Goal: Transaction & Acquisition: Purchase product/service

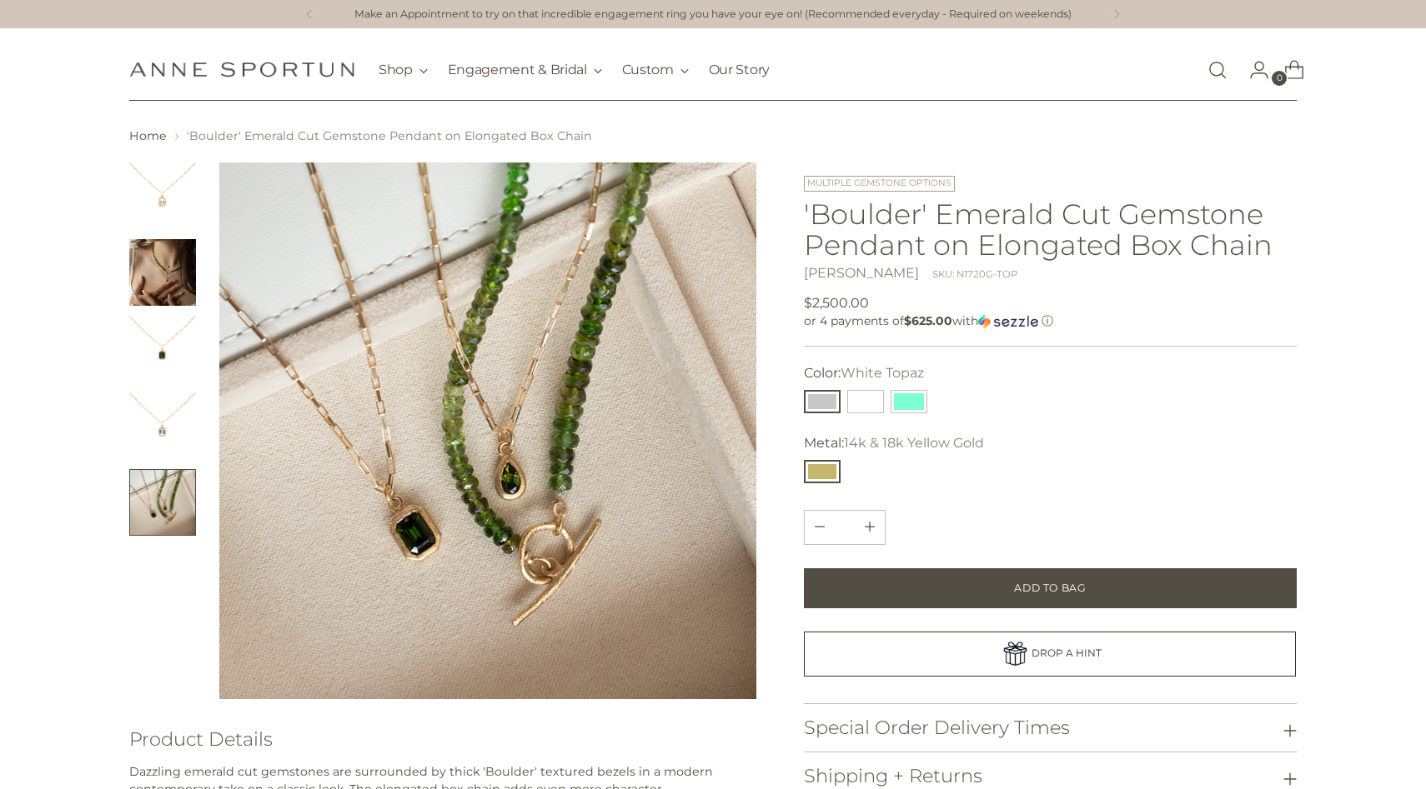
click at [1217, 69] on link "Open search modal" at bounding box center [1217, 69] width 33 height 33
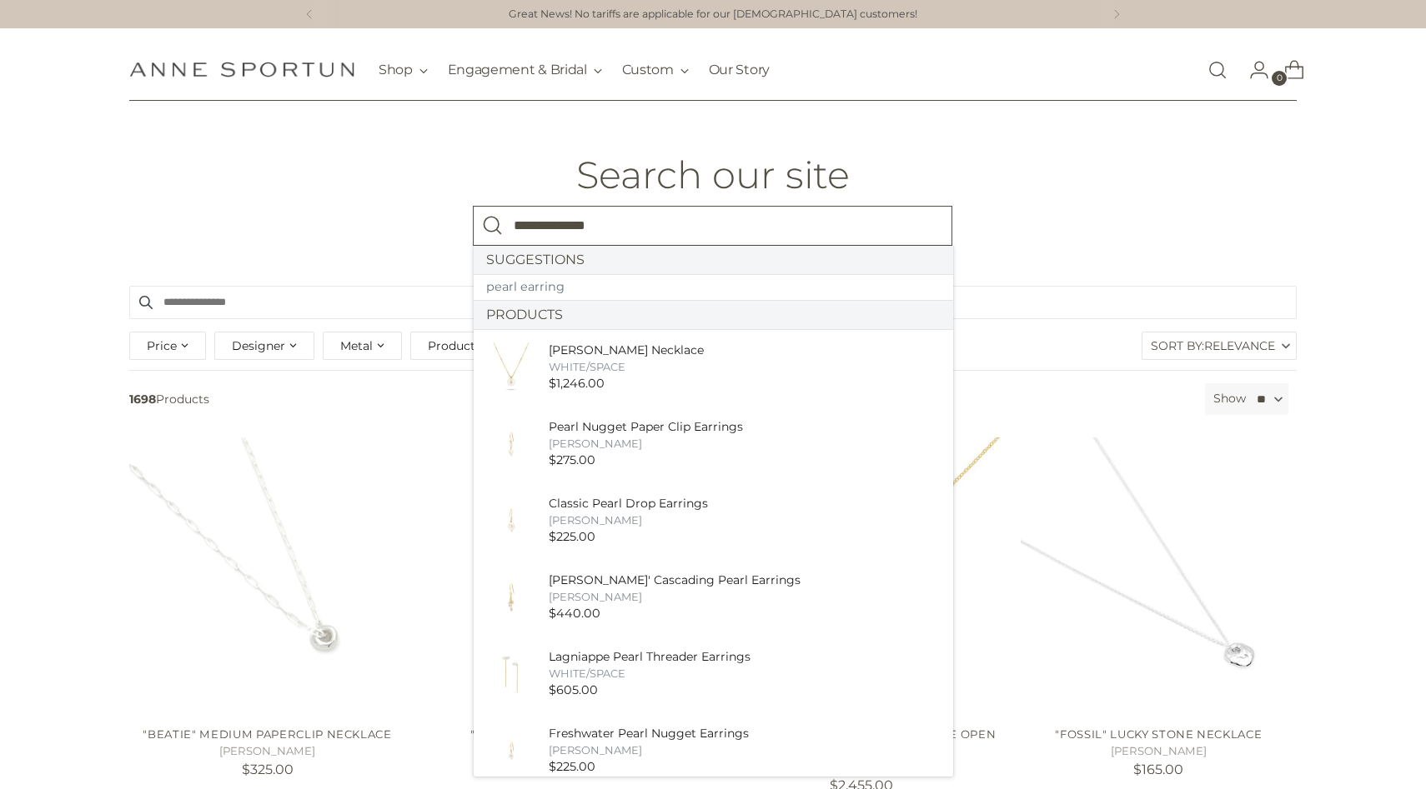
type input "**********"
click at [473, 206] on button "Search" at bounding box center [493, 226] width 40 height 40
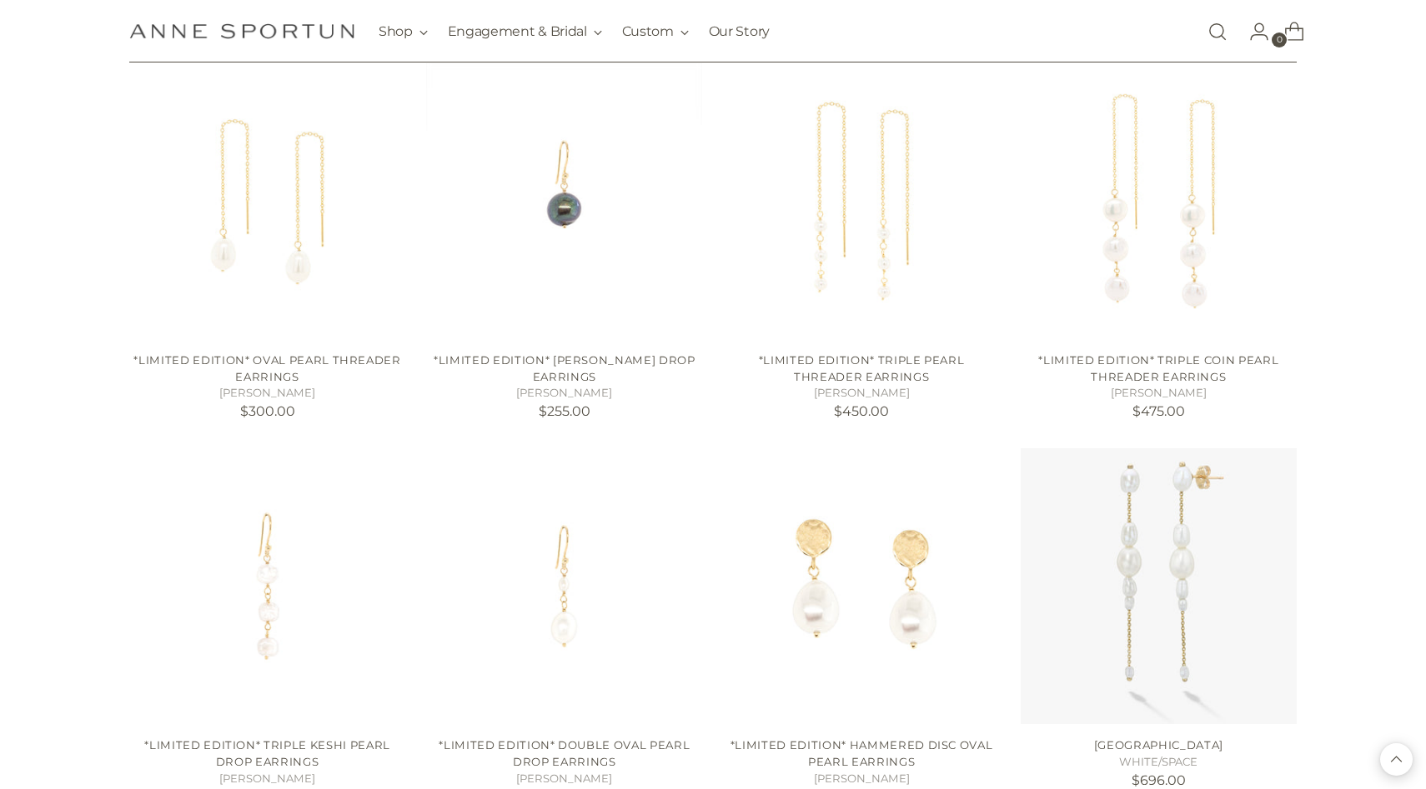
scroll to position [1291, 0]
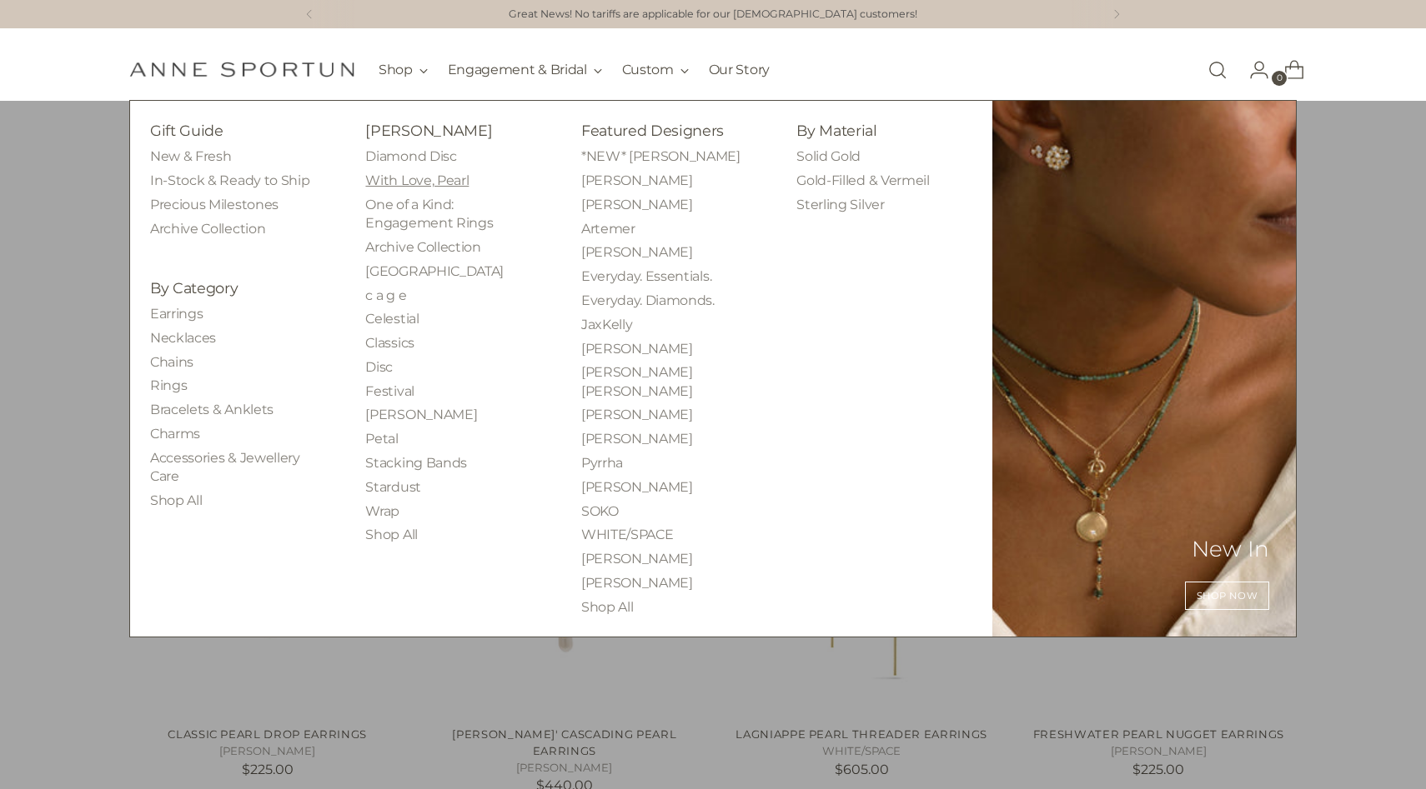
click at [414, 175] on link "With Love, Pearl" at bounding box center [416, 181] width 103 height 16
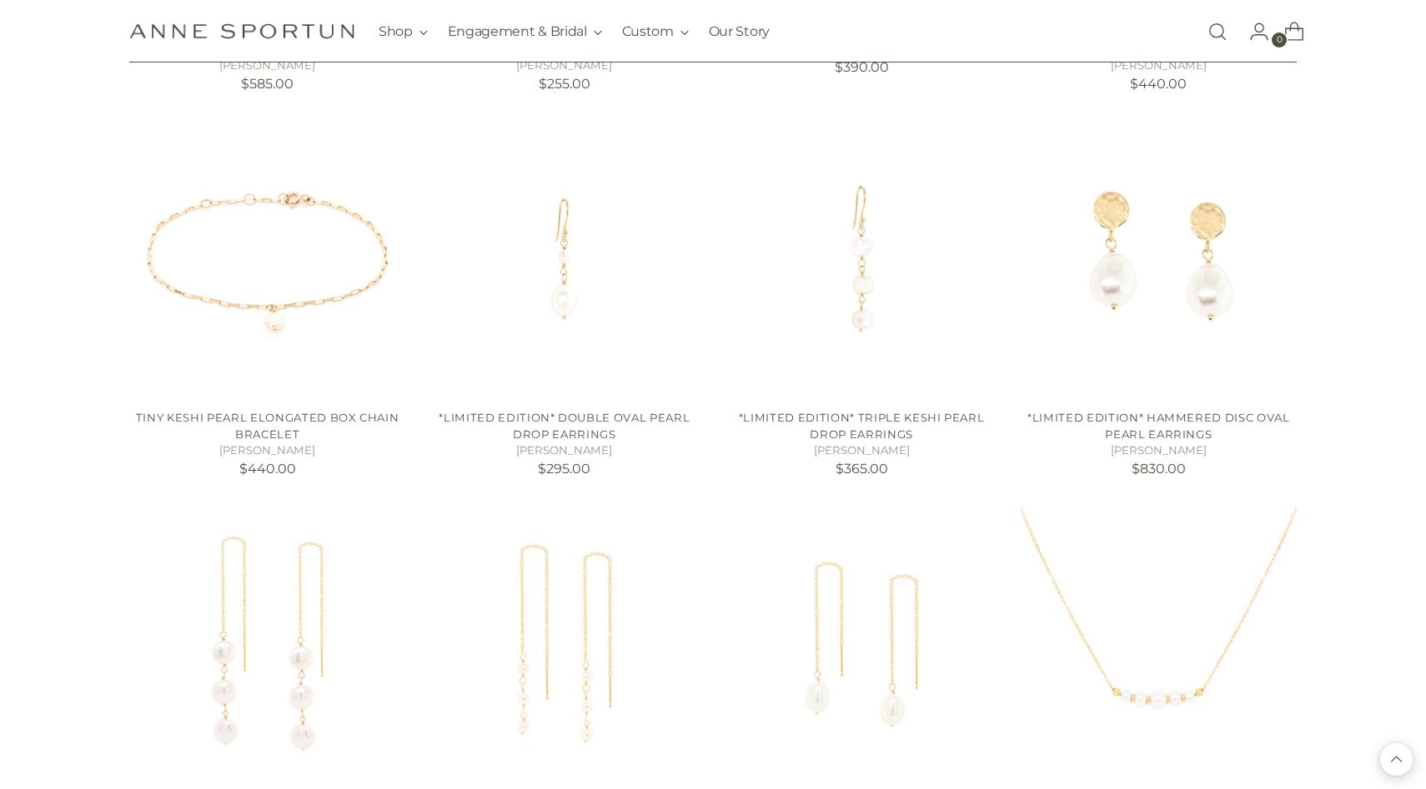
scroll to position [610, 0]
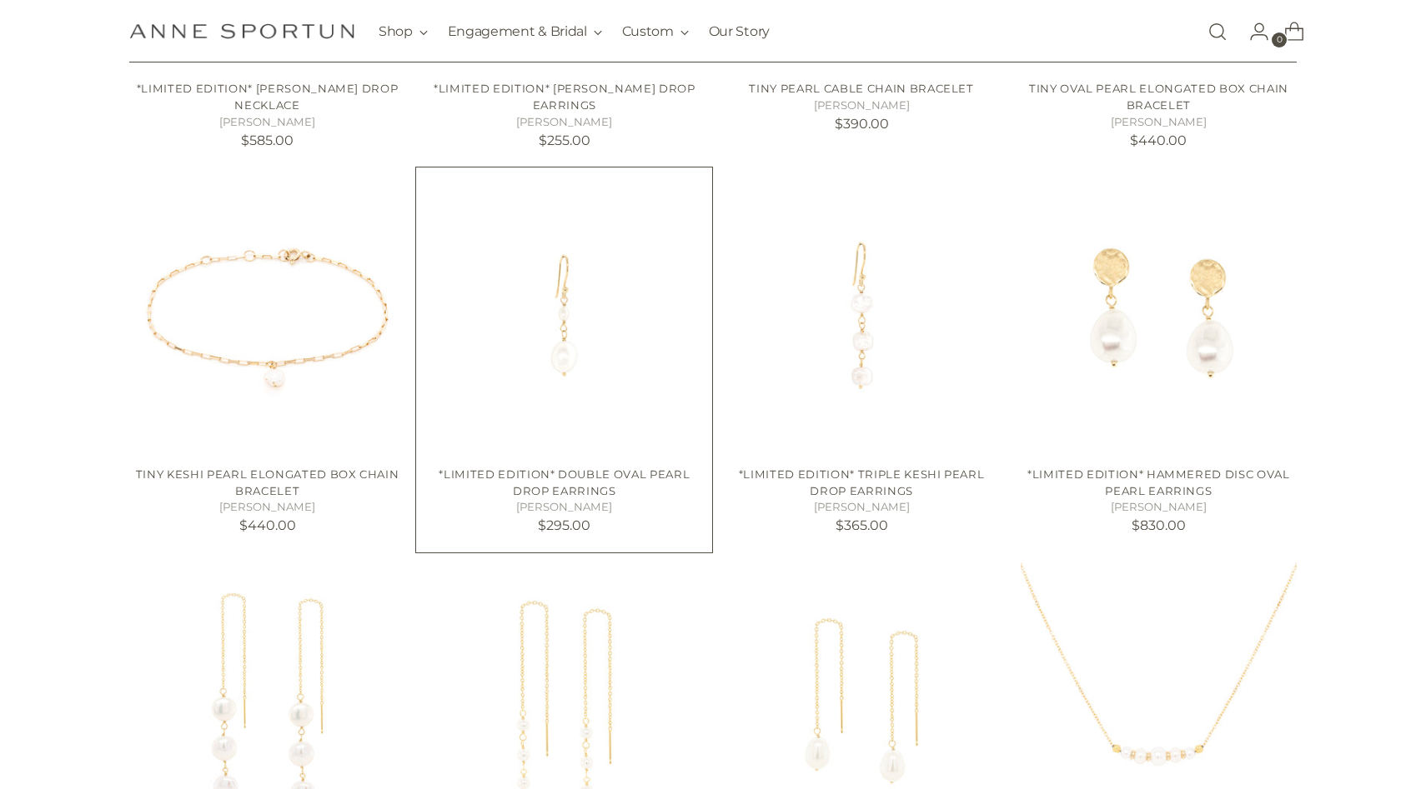
click at [0, 0] on img "*Limited Edition* Double Oval Pearl Drop Earrings" at bounding box center [0, 0] width 0 height 0
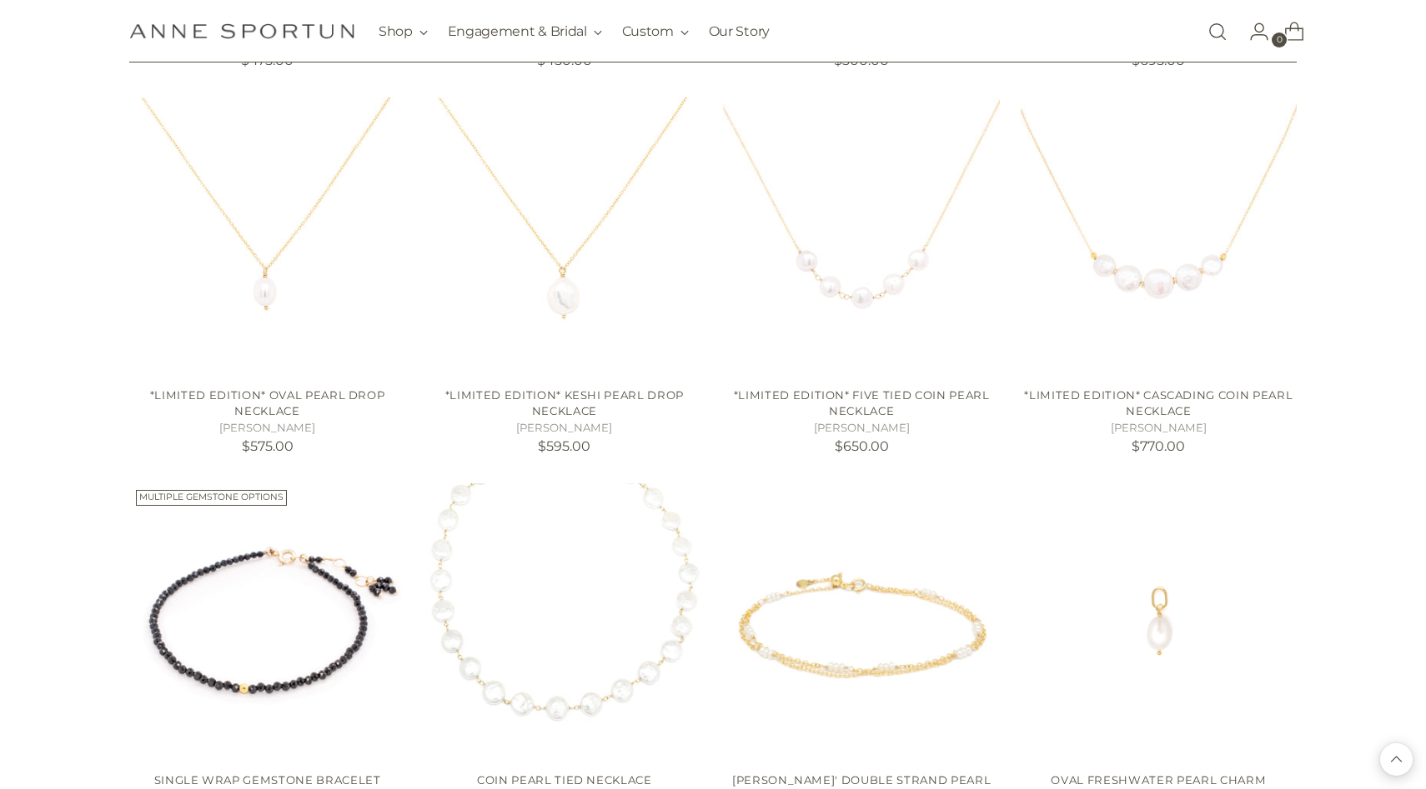
scroll to position [1460, 0]
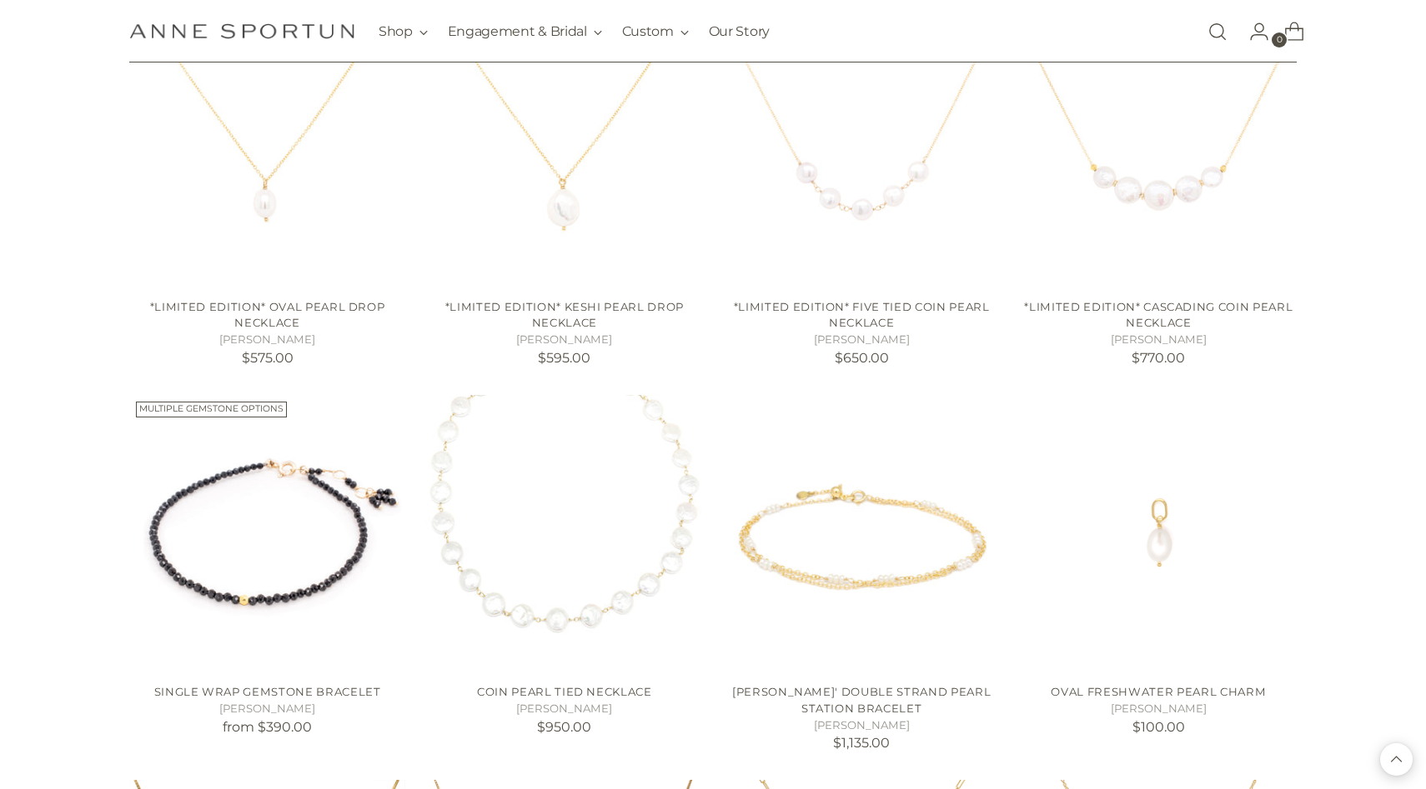
scroll to position [1592, 0]
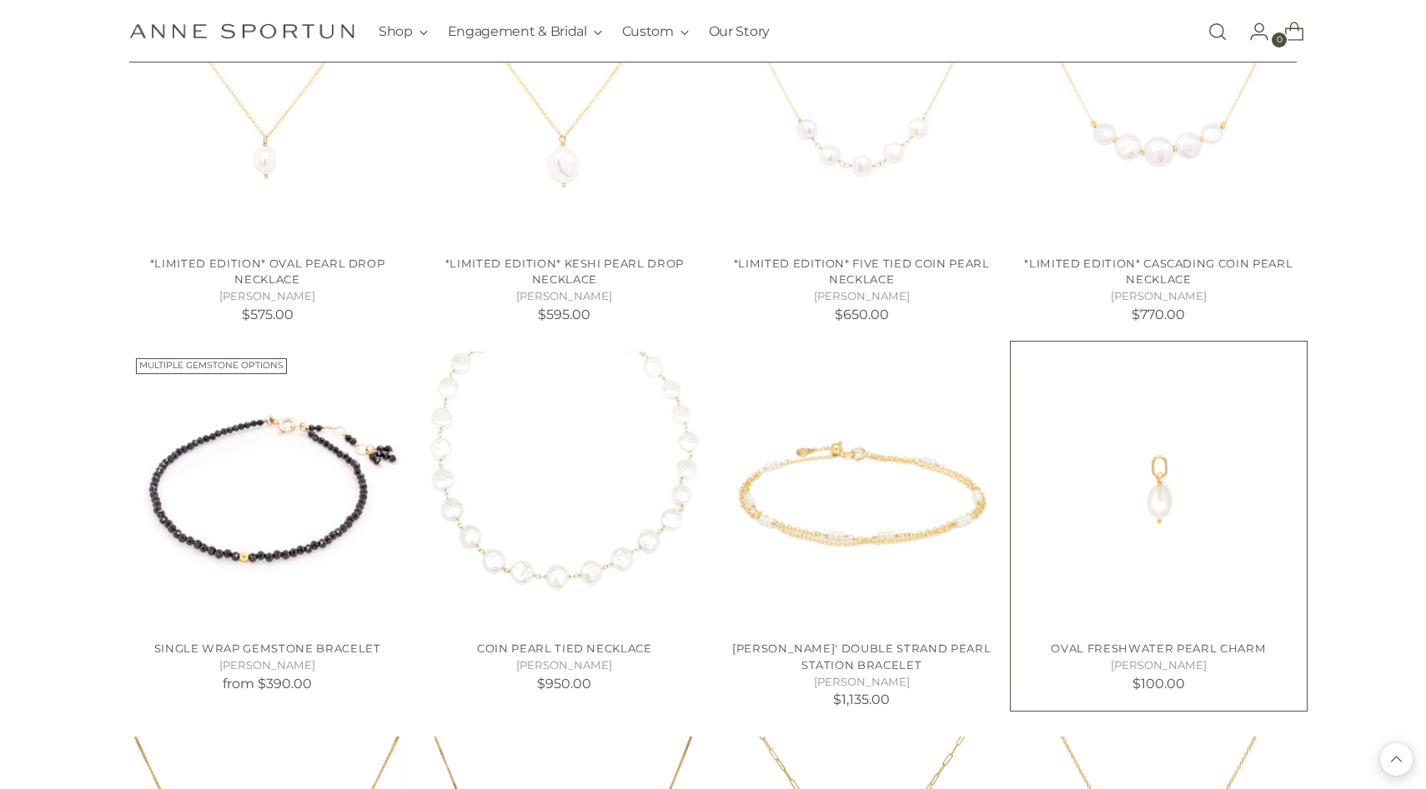
click at [0, 0] on img "Oval Freshwater Pearl Charm" at bounding box center [0, 0] width 0 height 0
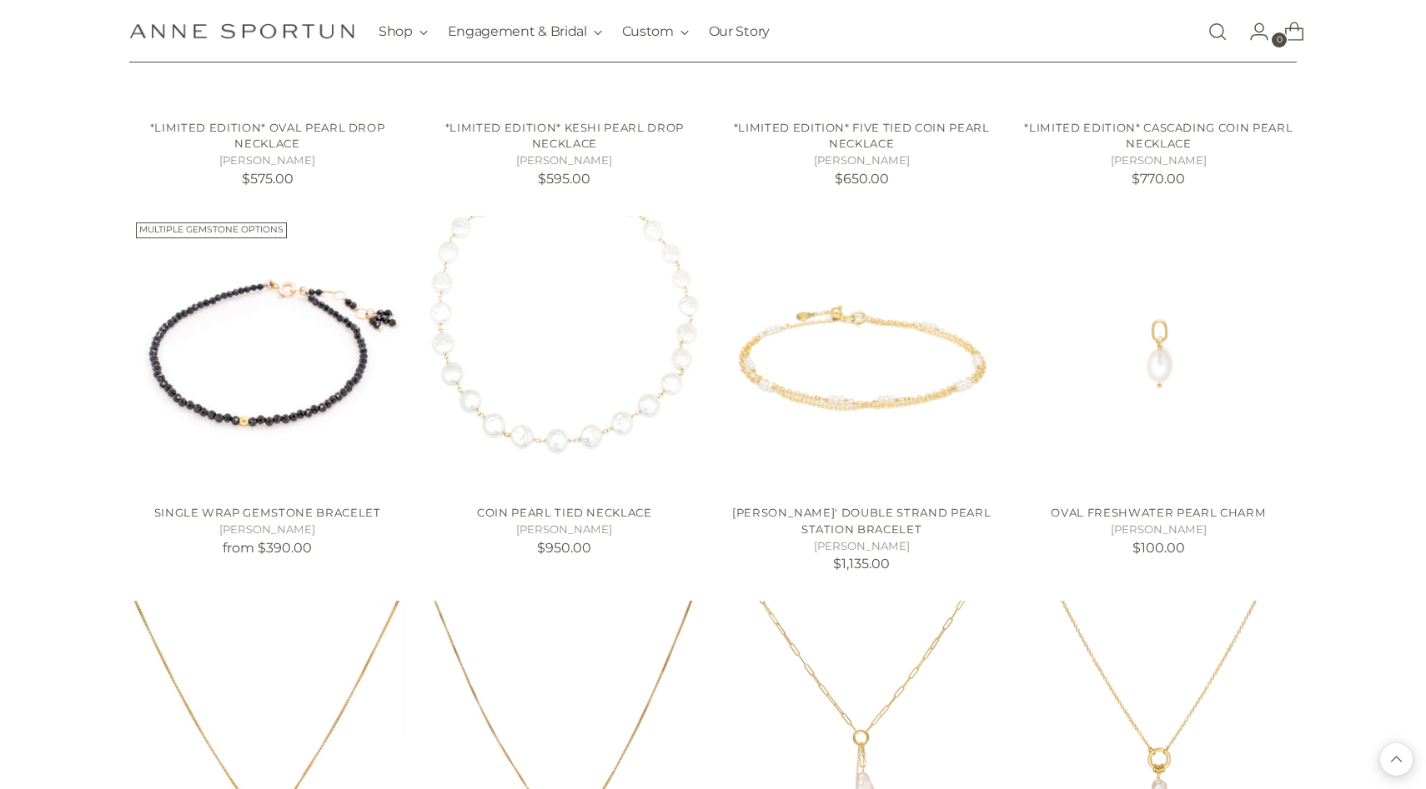
scroll to position [1730, 0]
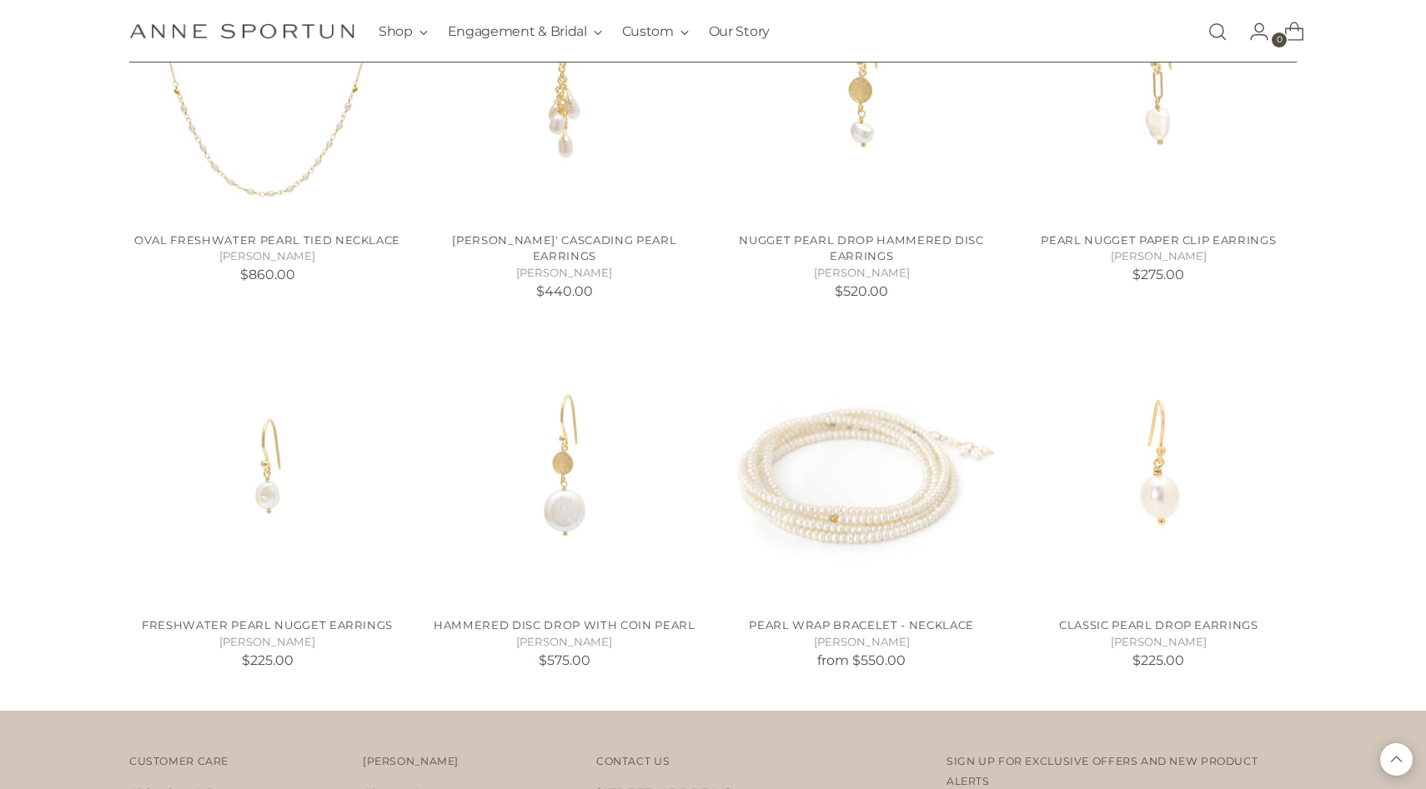
scroll to position [3027, 0]
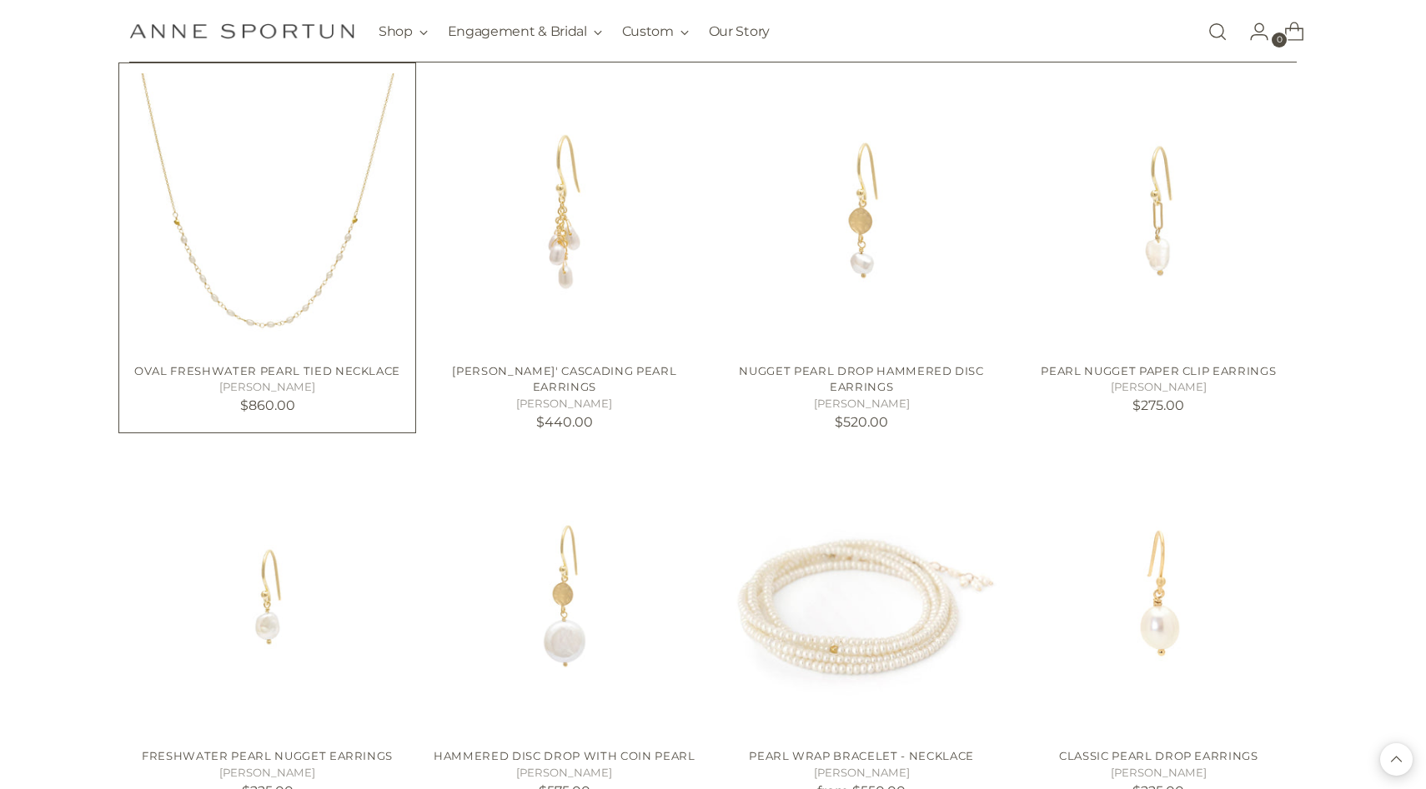
click at [0, 0] on img "Oval Freshwater Pearl Tied Necklace" at bounding box center [0, 0] width 0 height 0
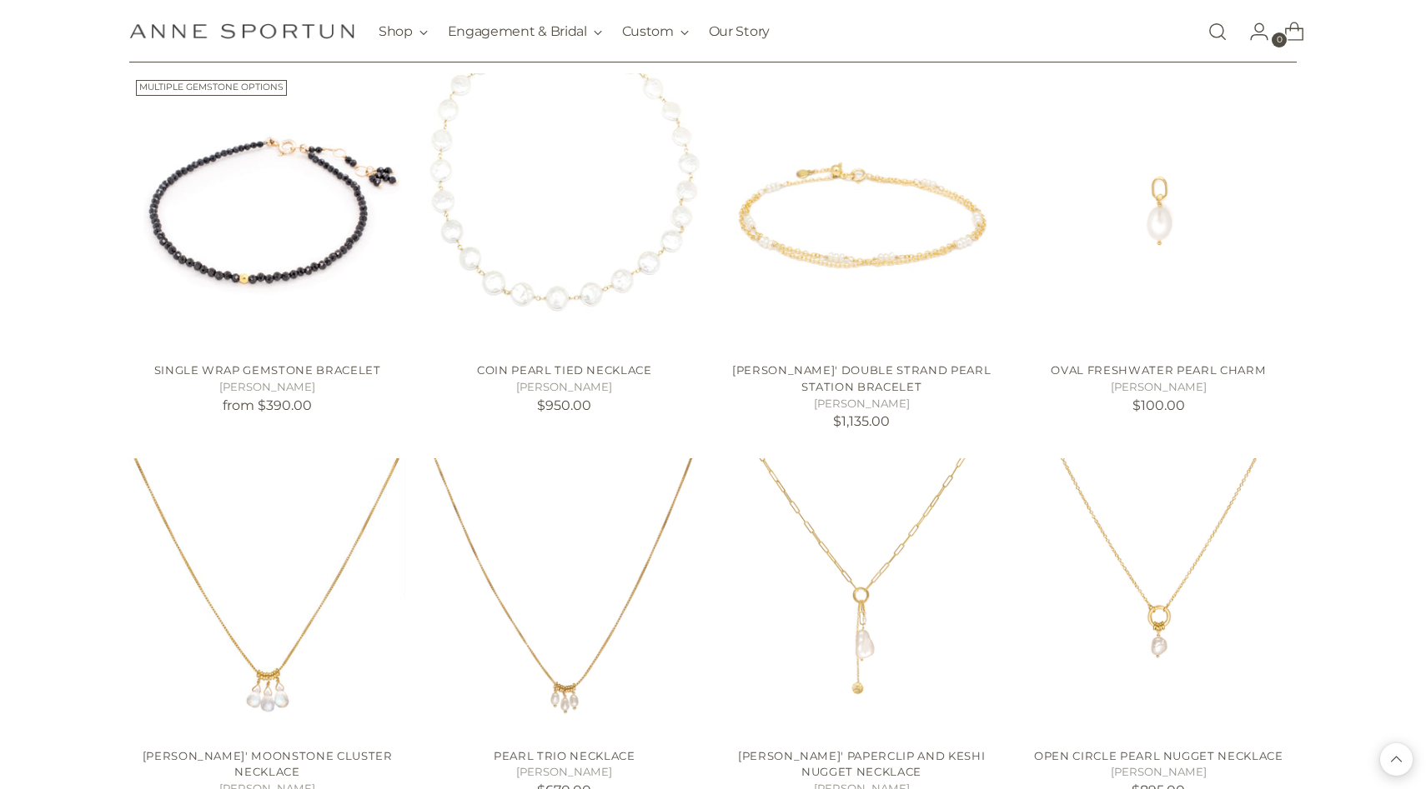
scroll to position [1863, 0]
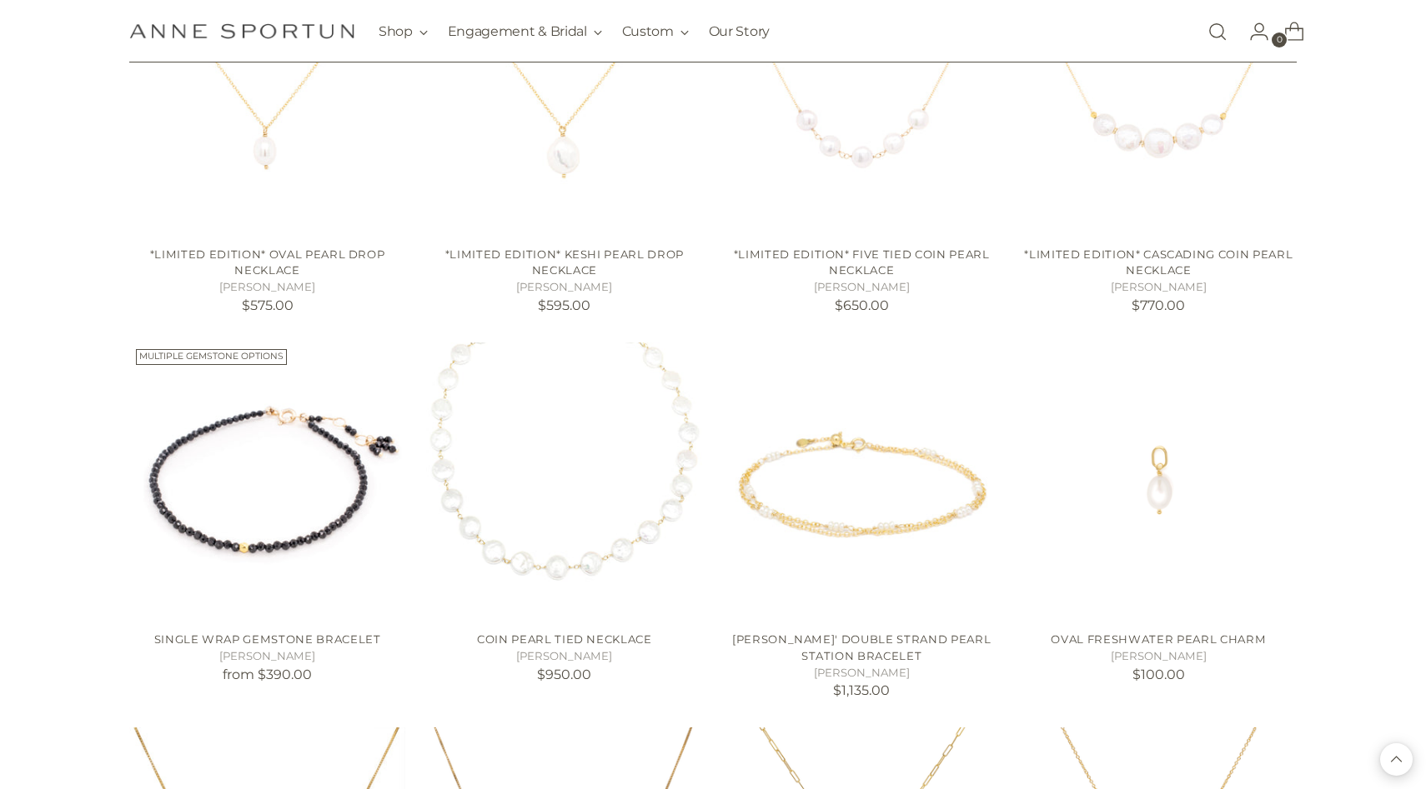
scroll to position [1481, 0]
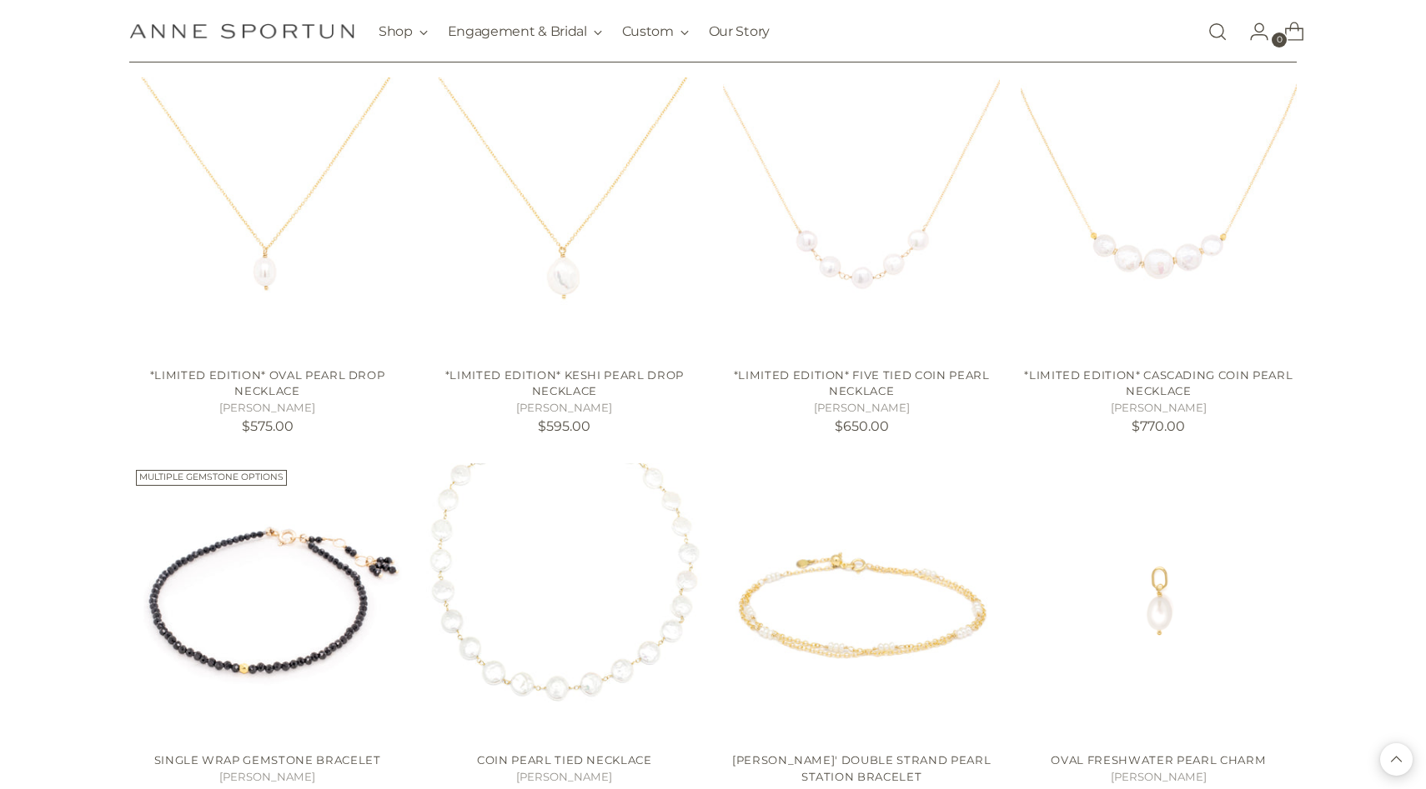
click at [1292, 45] on span "Open cart modal" at bounding box center [1294, 31] width 47 height 47
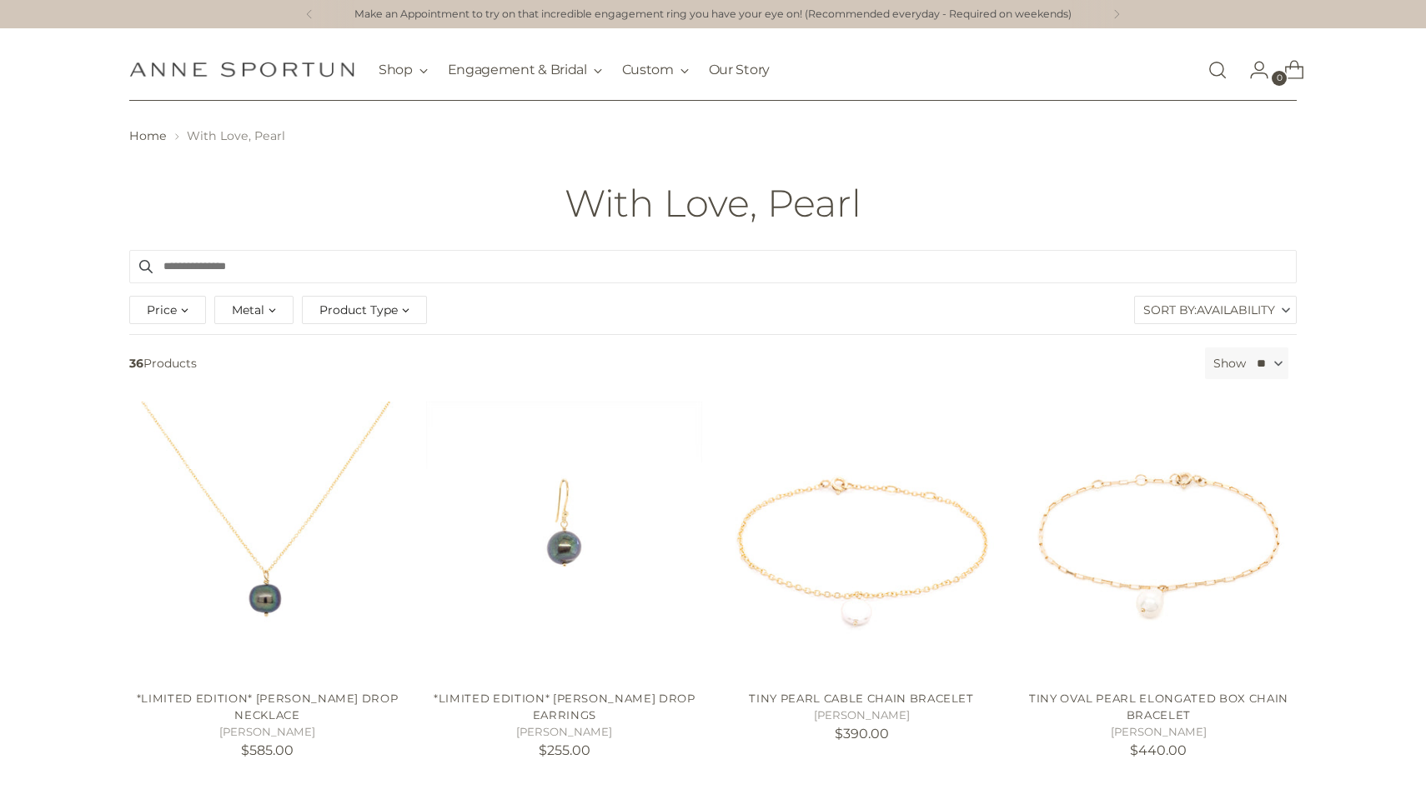
click at [1227, 75] on link "Open search modal" at bounding box center [1217, 69] width 33 height 33
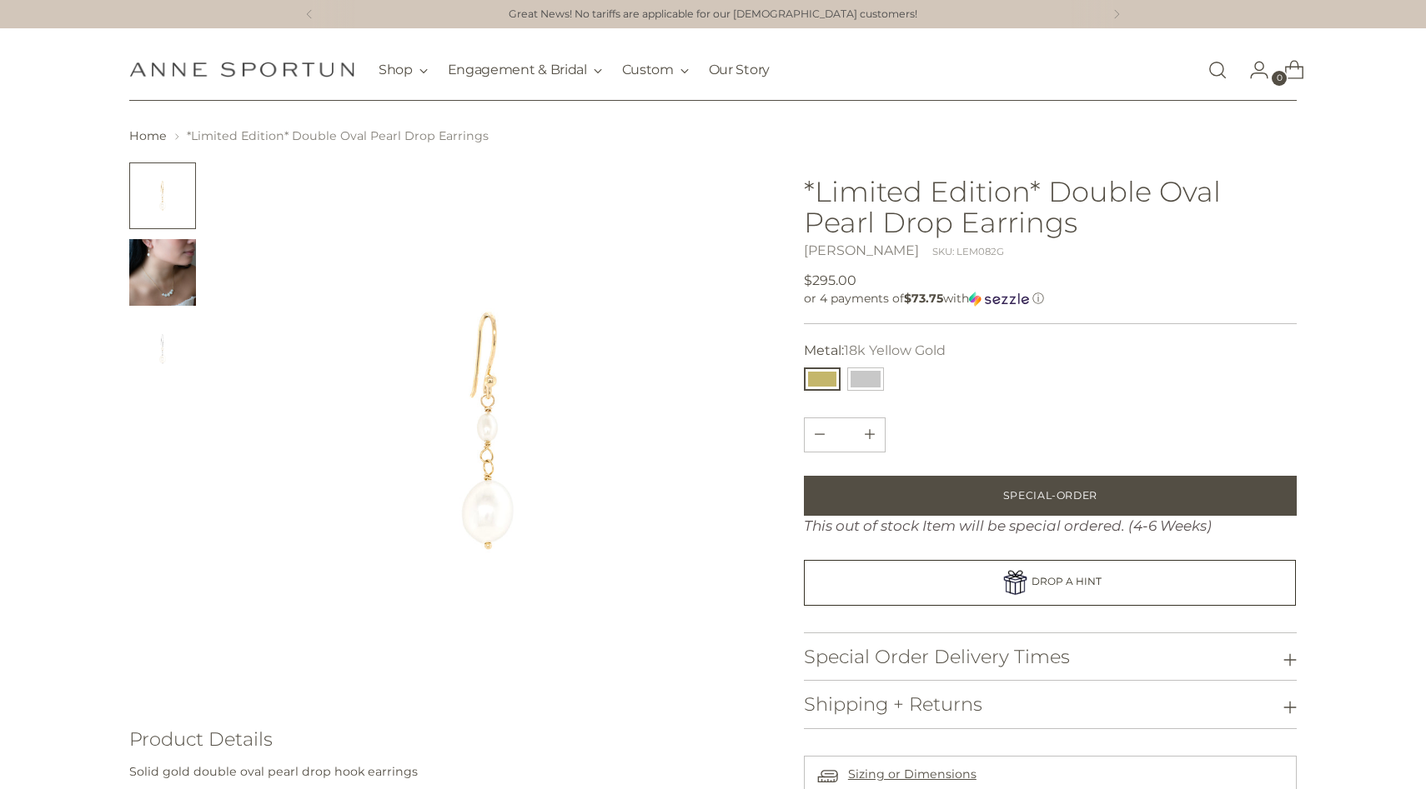
click at [163, 291] on img "Change image to image 2" at bounding box center [162, 272] width 67 height 67
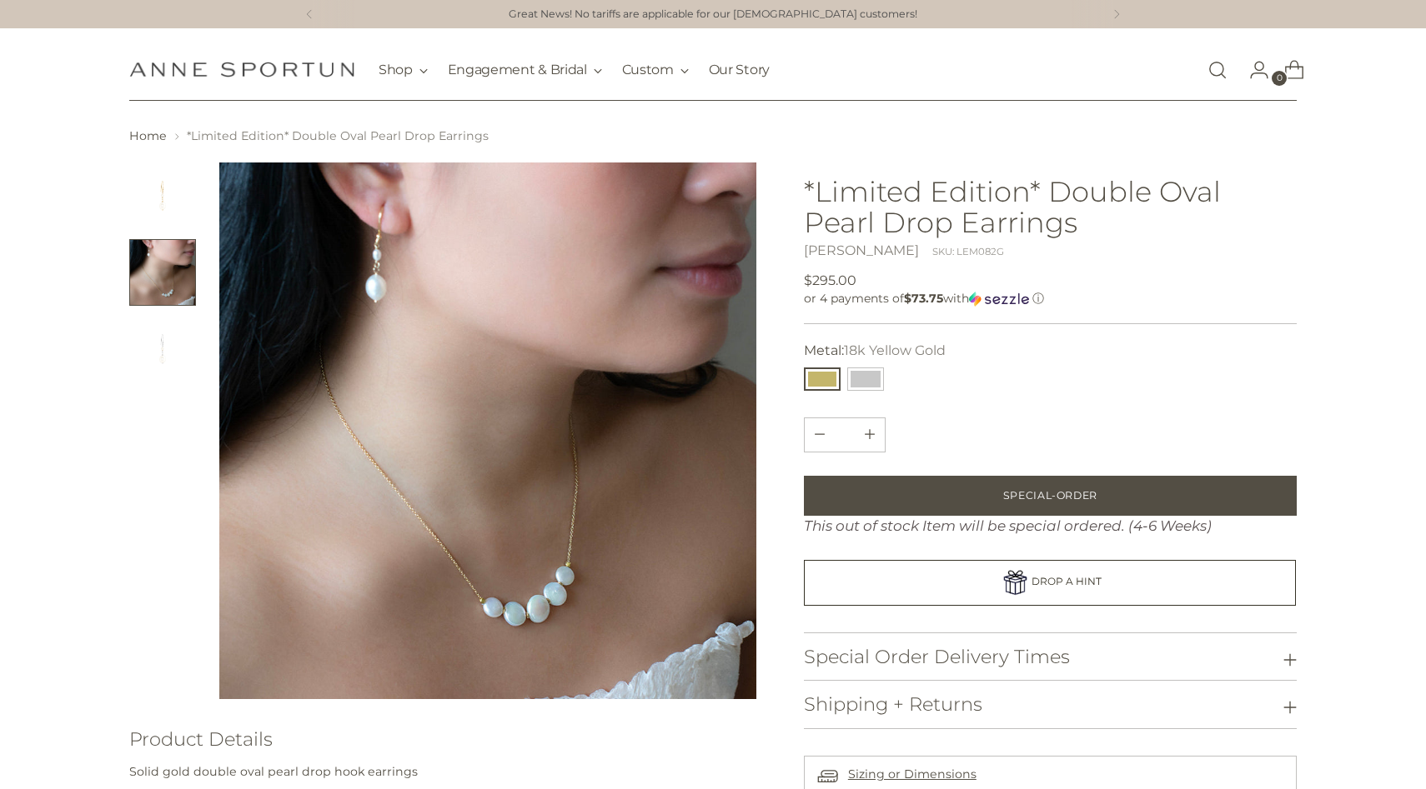
click at [148, 348] on img "Change image to image 3" at bounding box center [162, 349] width 67 height 67
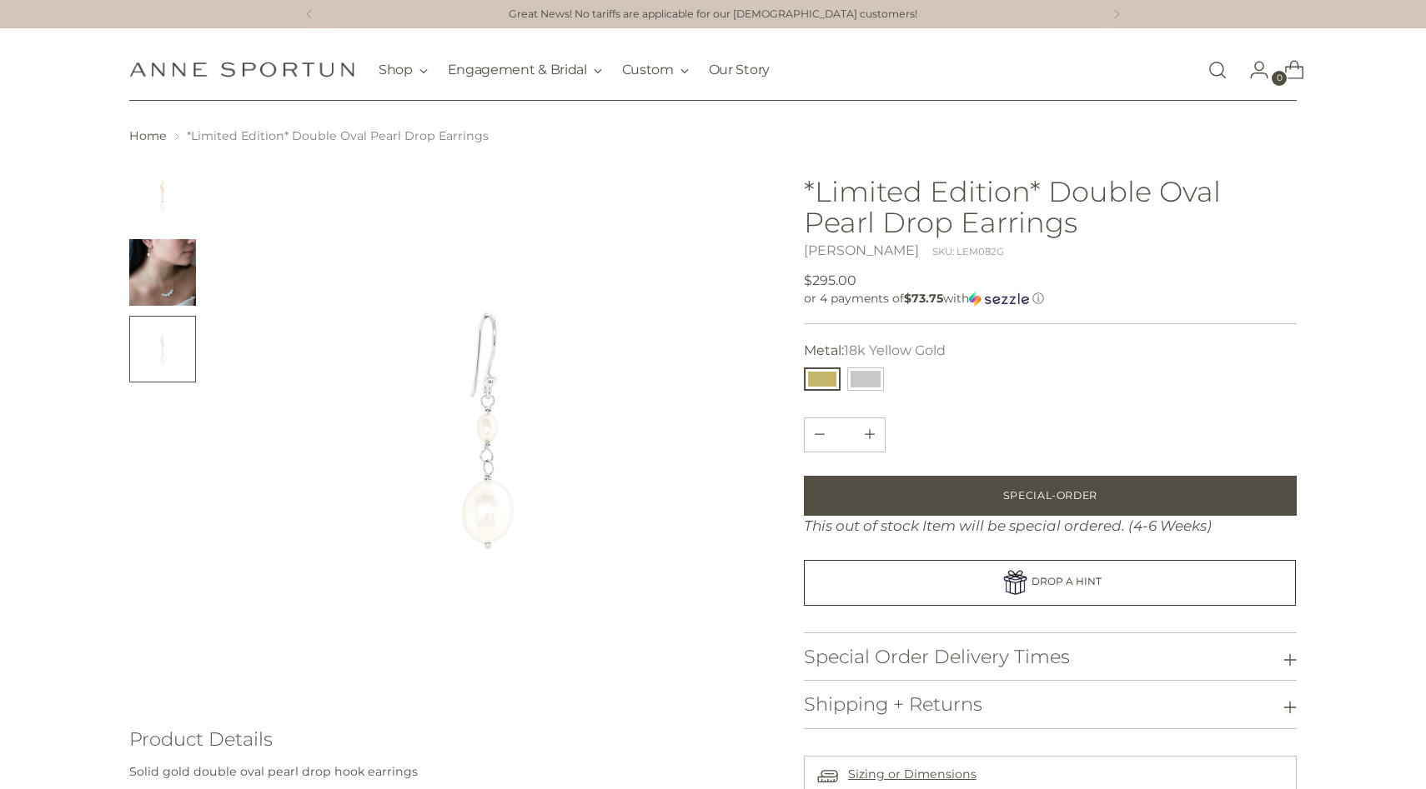
click at [142, 208] on img "Change image to image 1" at bounding box center [162, 196] width 67 height 67
click at [1, 364] on section "Home *Limited Edition* Double Oval Pearl Drop Earrings" at bounding box center [713, 514] width 1426 height 772
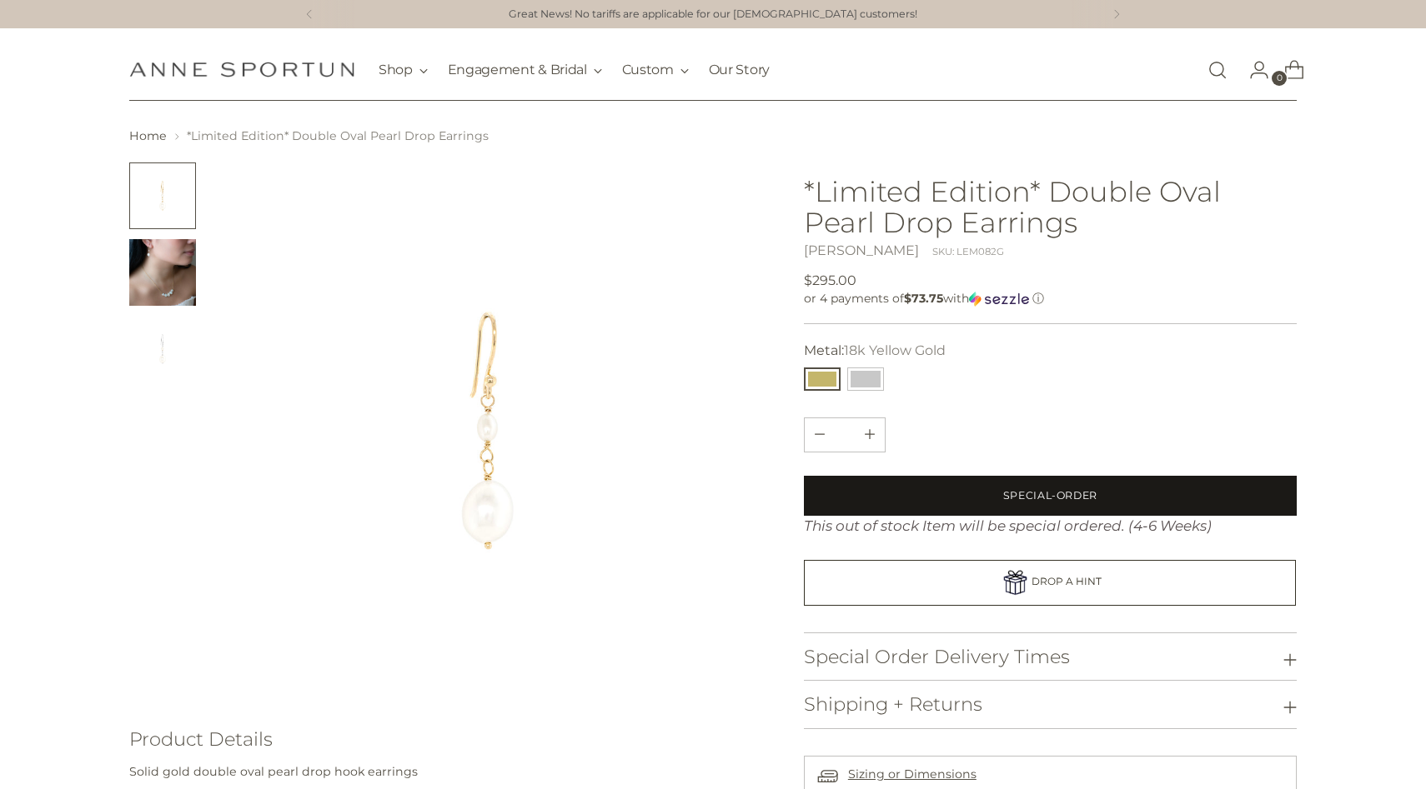
click at [945, 495] on button "Special-Order" at bounding box center [1050, 496] width 493 height 40
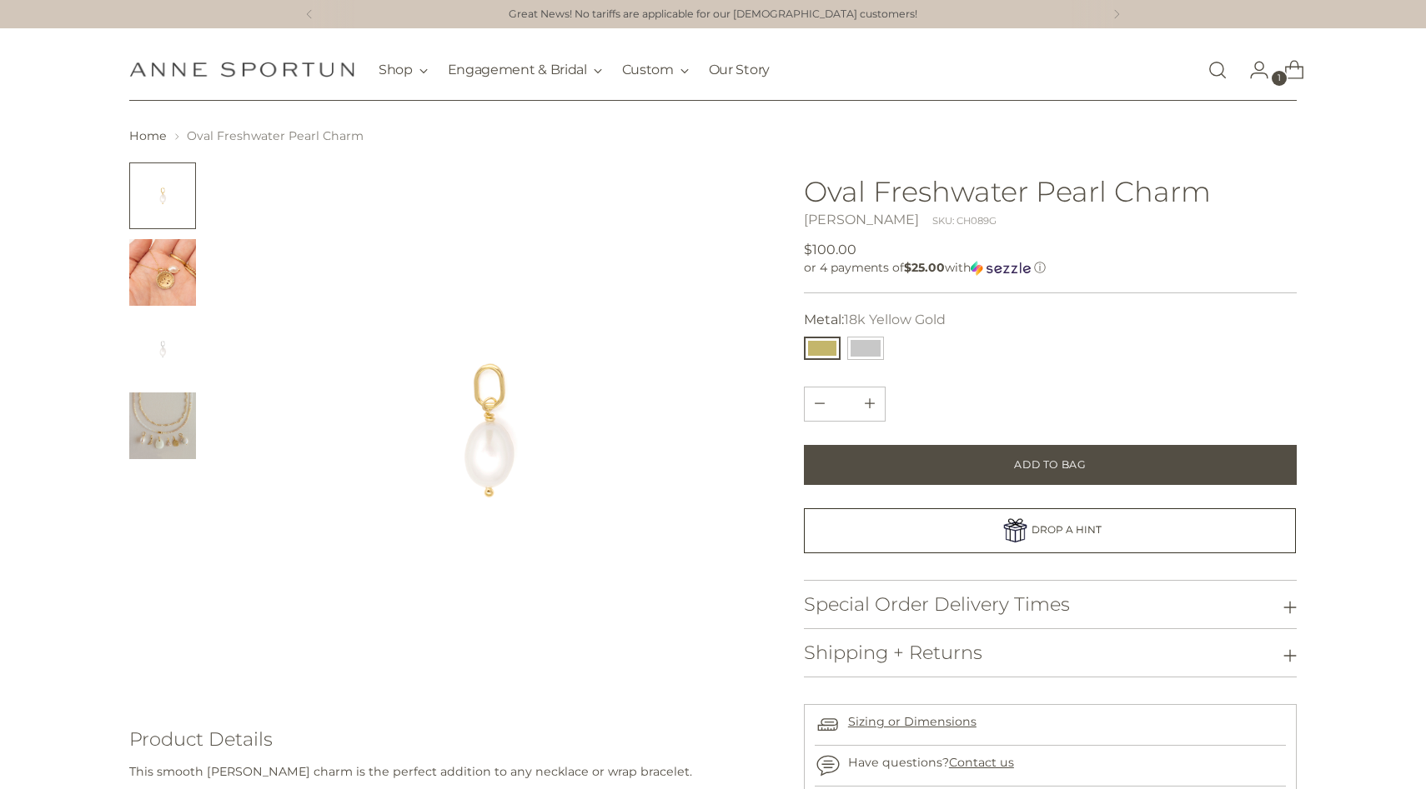
click at [158, 283] on img "Change image to image 2" at bounding box center [162, 272] width 67 height 67
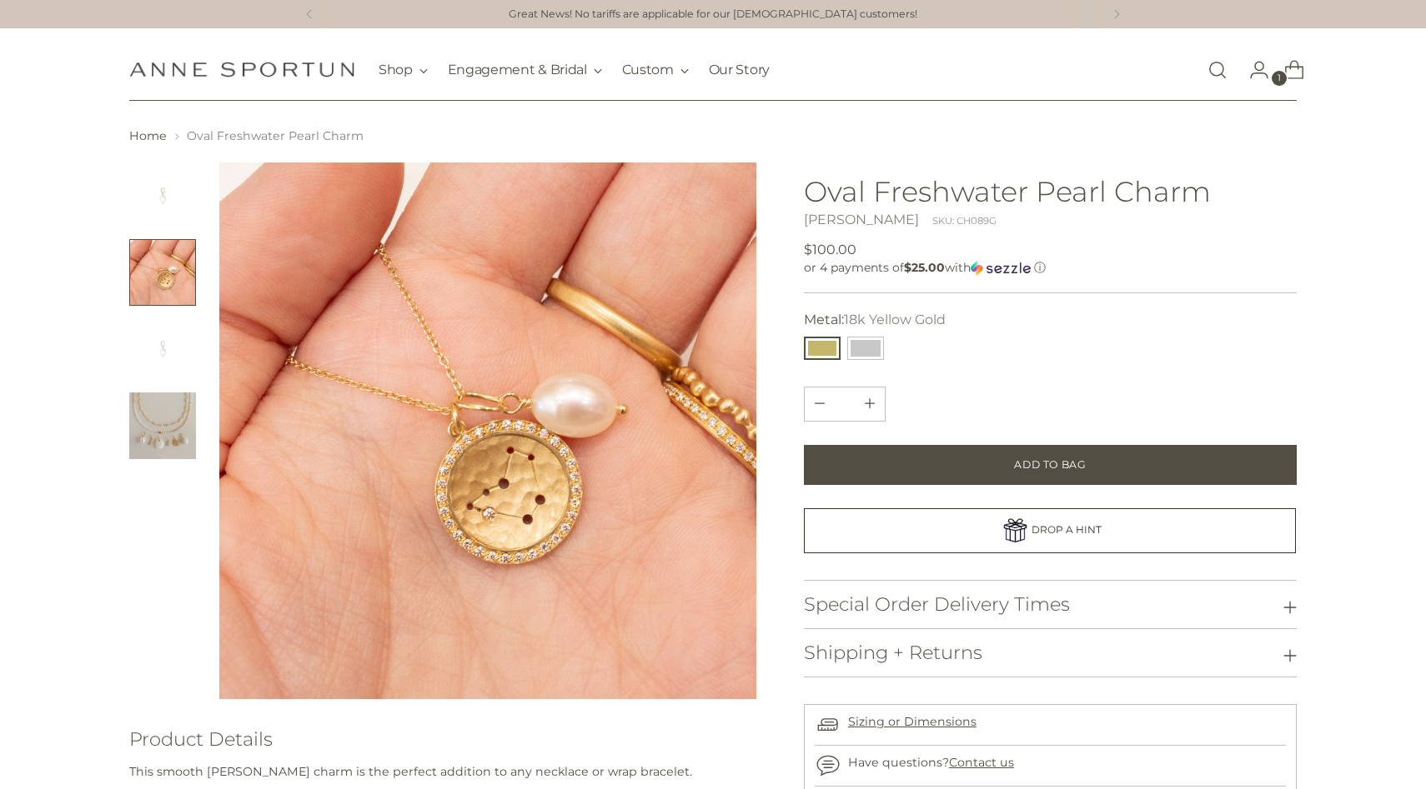
click at [170, 188] on img "Change image to image 1" at bounding box center [162, 196] width 67 height 67
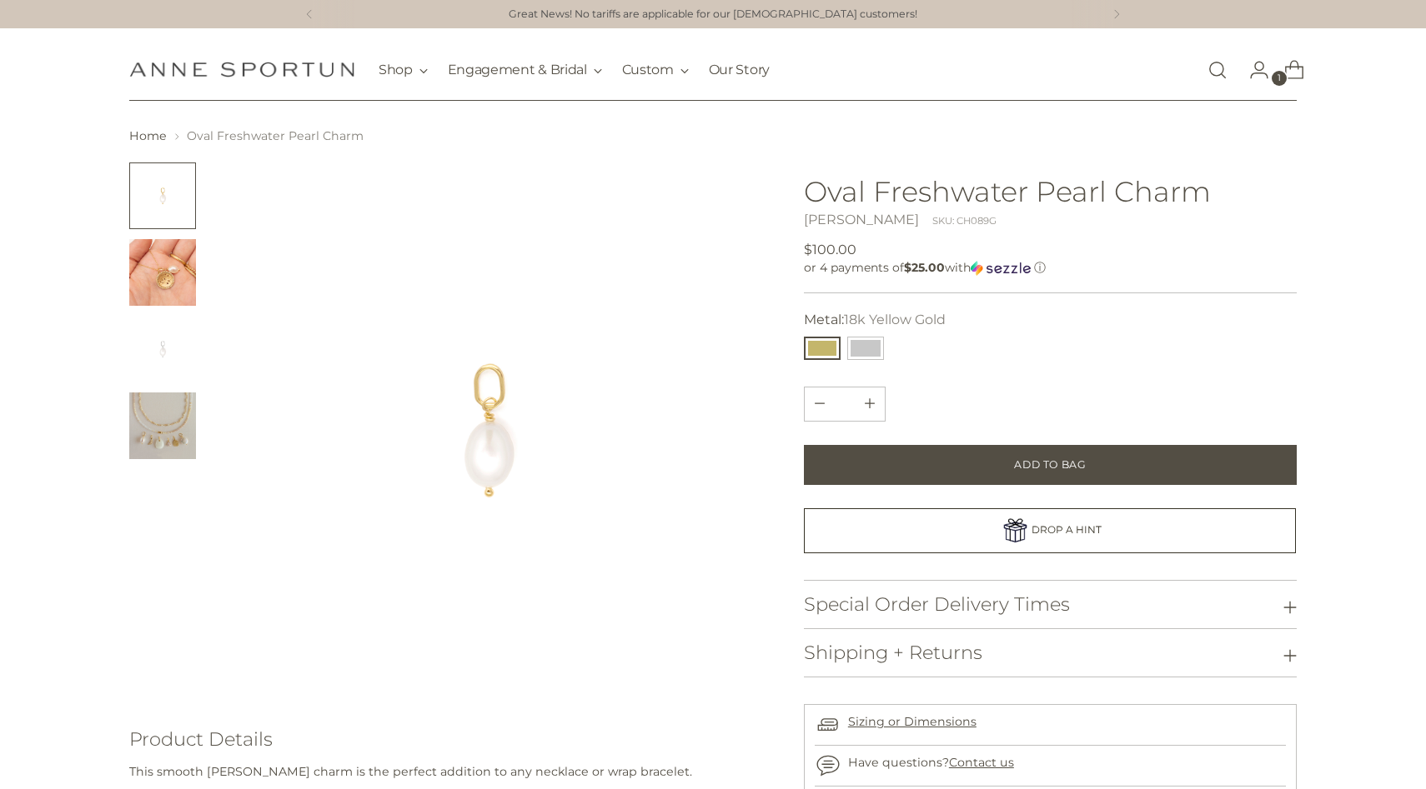
click at [161, 275] on img "Change image to image 2" at bounding box center [162, 272] width 67 height 67
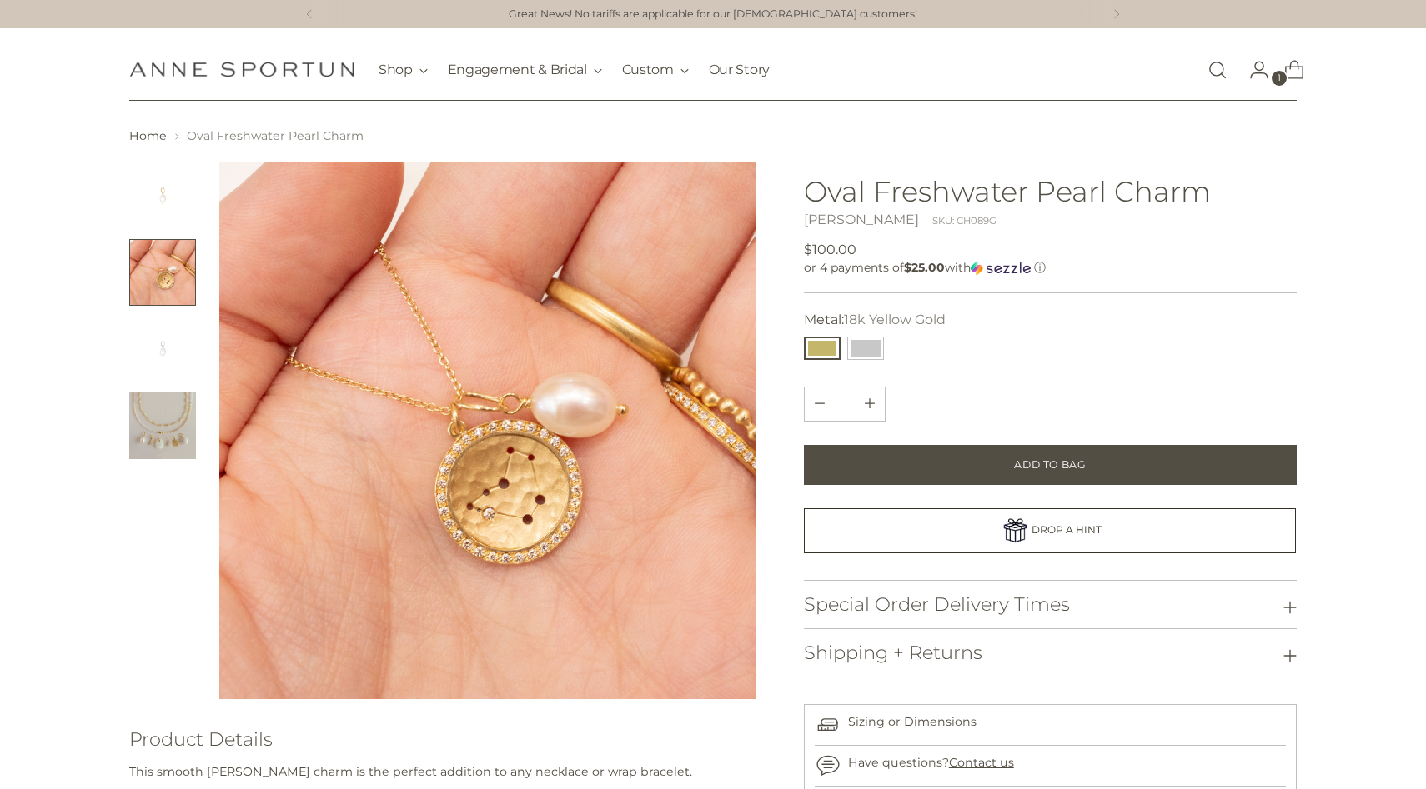
click at [163, 322] on img "Change image to image 3" at bounding box center [162, 349] width 67 height 67
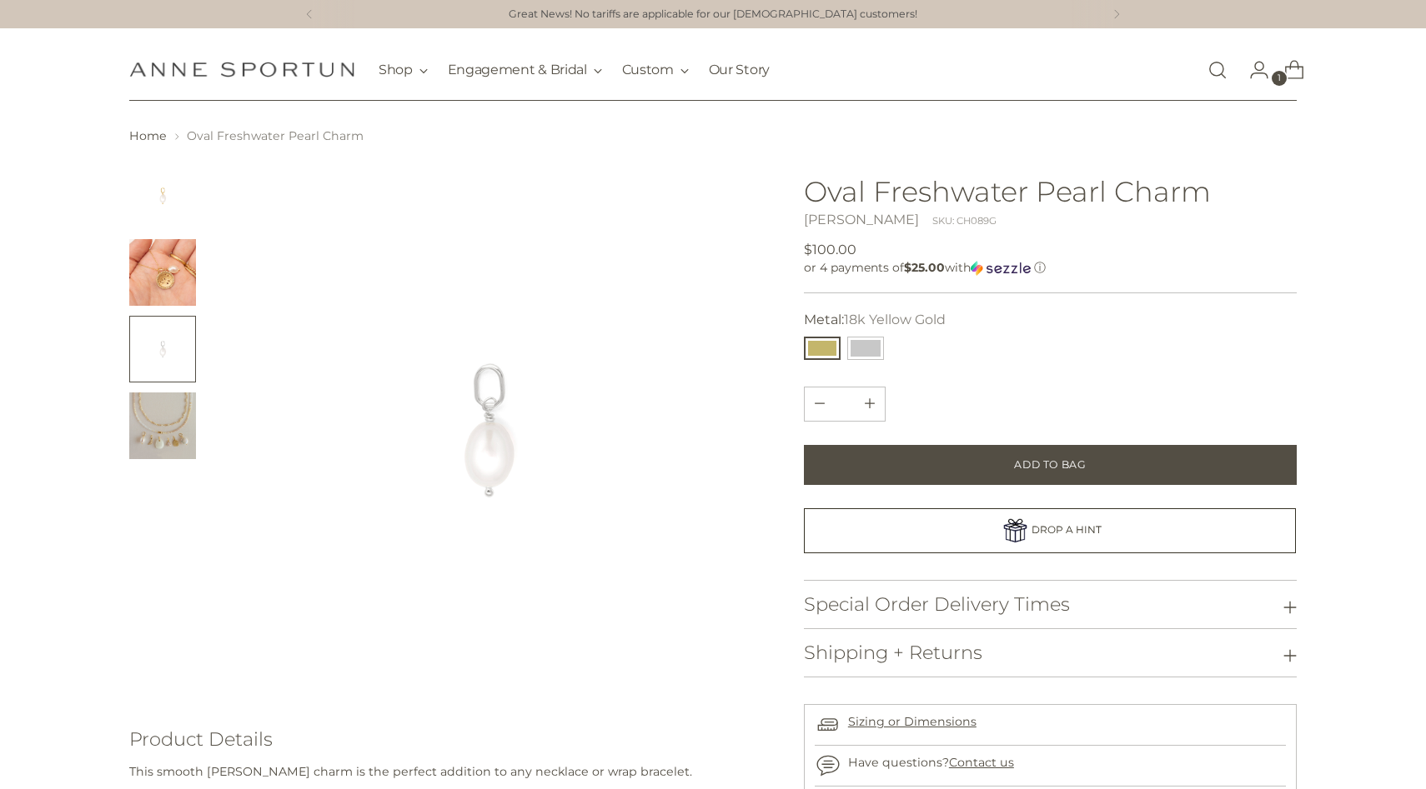
click at [156, 399] on img "Change image to image 4" at bounding box center [162, 426] width 67 height 67
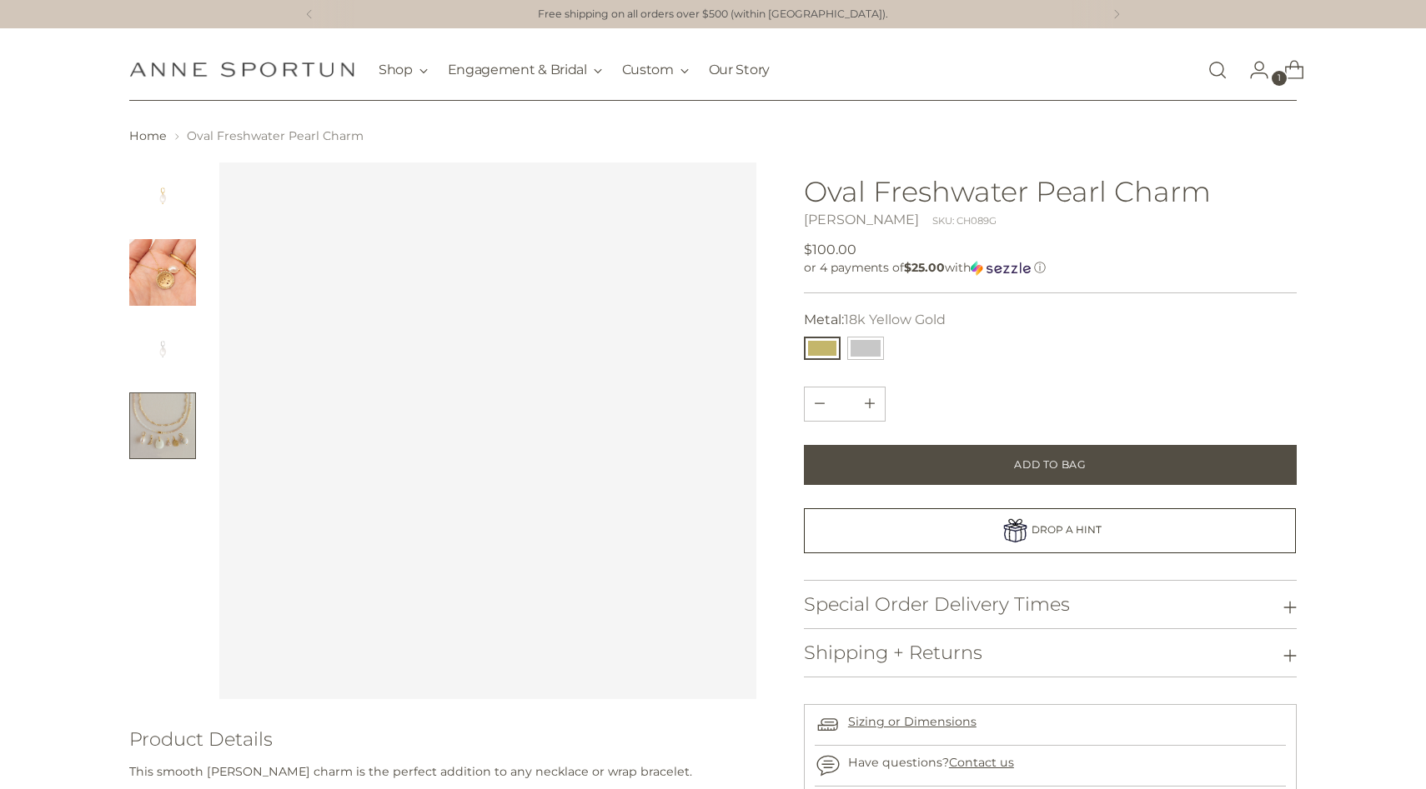
click at [162, 206] on img "Change image to image 1" at bounding box center [162, 196] width 67 height 67
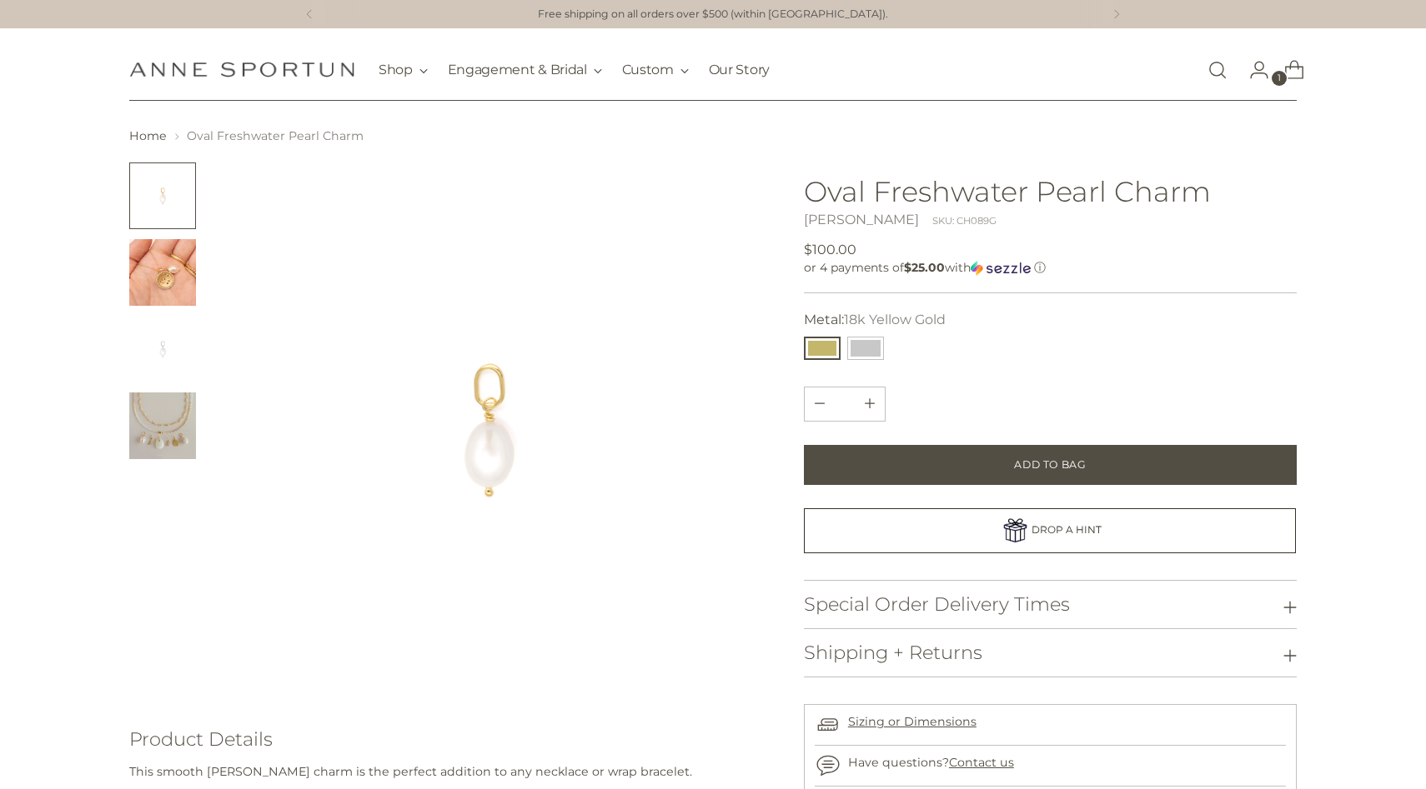
click at [172, 269] on img "Change image to image 2" at bounding box center [162, 272] width 67 height 67
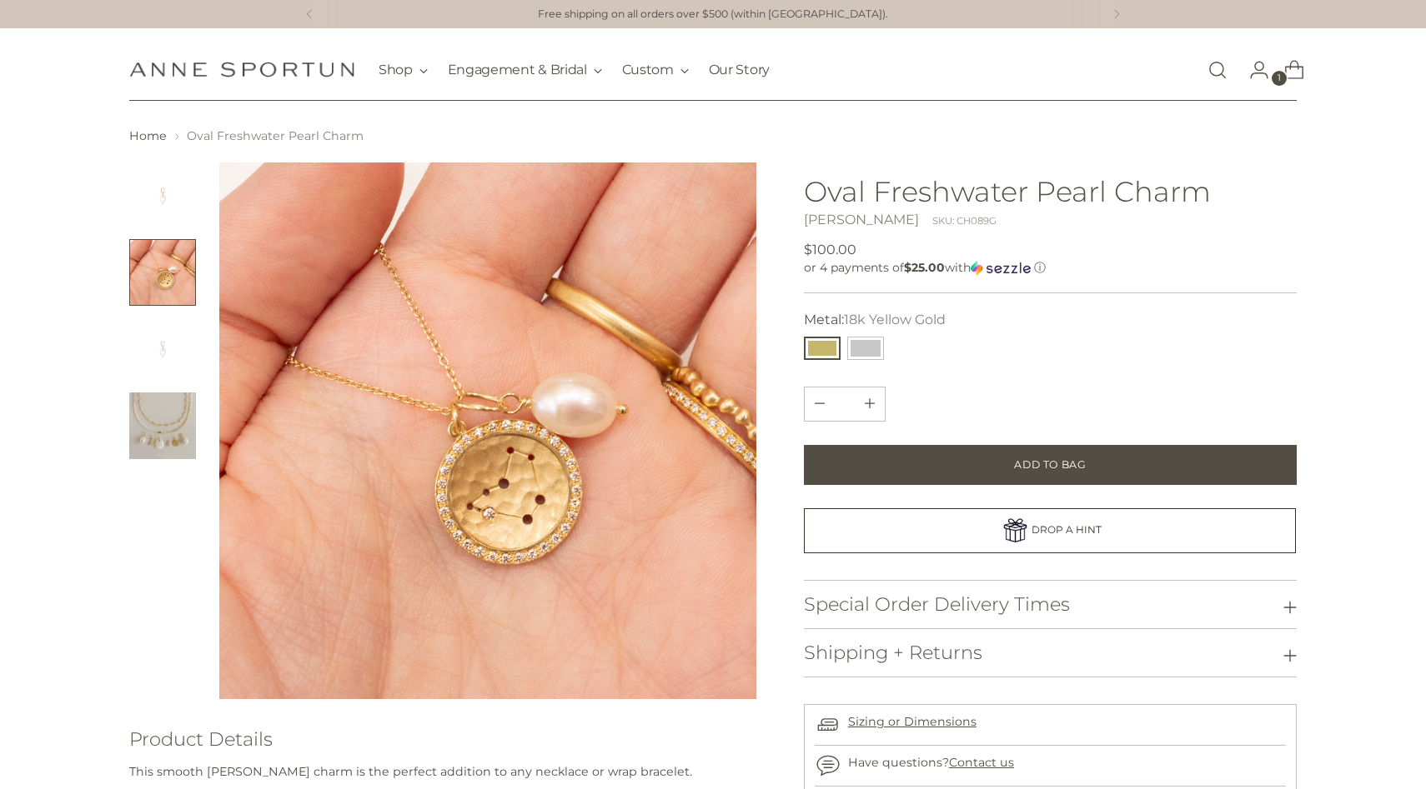
click at [143, 168] on img "Change image to image 1" at bounding box center [162, 196] width 67 height 67
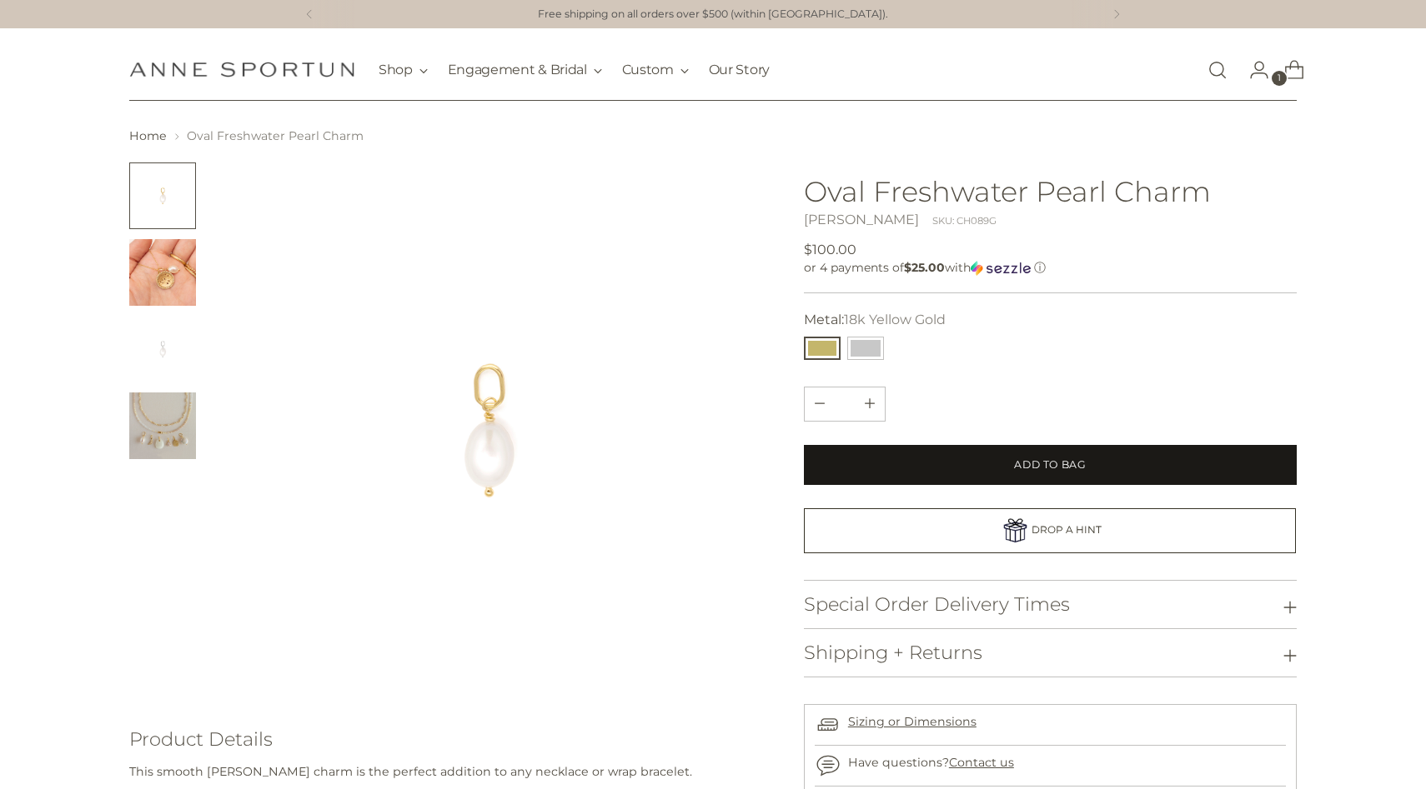
click at [1093, 472] on button "Add to Bag" at bounding box center [1050, 465] width 493 height 40
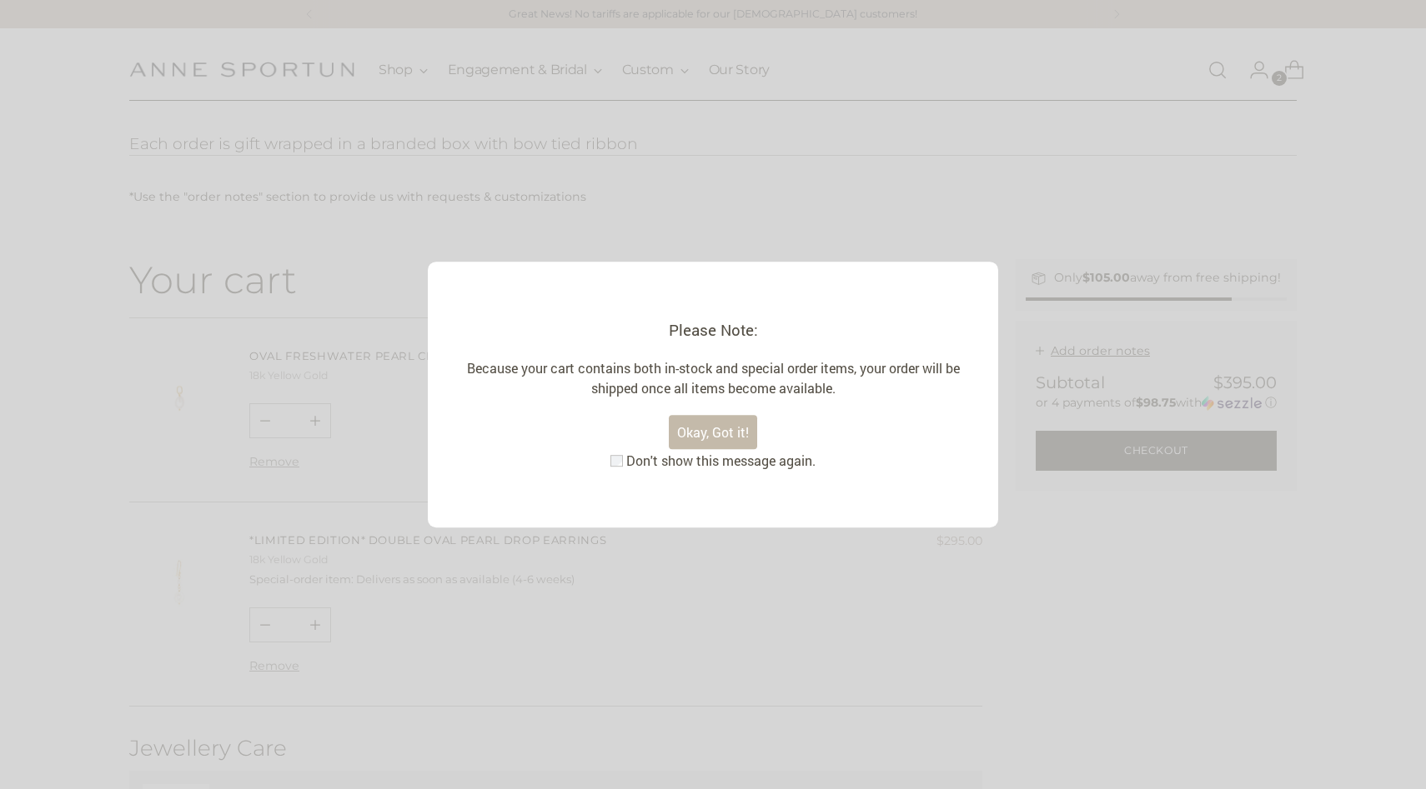
click at [639, 470] on div "Please Note: Because your cart contains both in-stock and special order items, …" at bounding box center [713, 395] width 570 height 267
click at [630, 462] on label "Don't show this message again." at bounding box center [719, 461] width 193 height 20
click at [730, 427] on button "Okay, Got it!" at bounding box center [713, 432] width 88 height 34
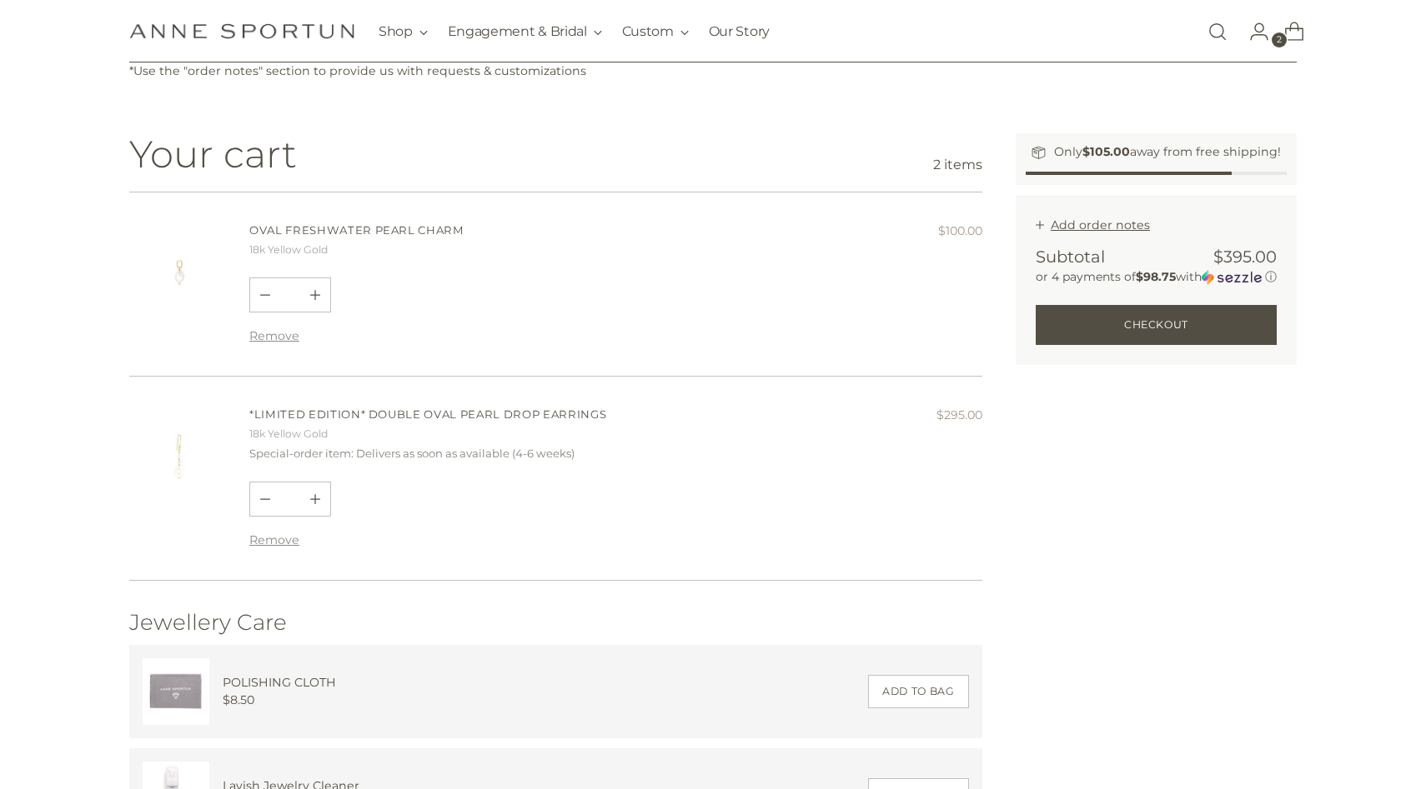
scroll to position [133, 0]
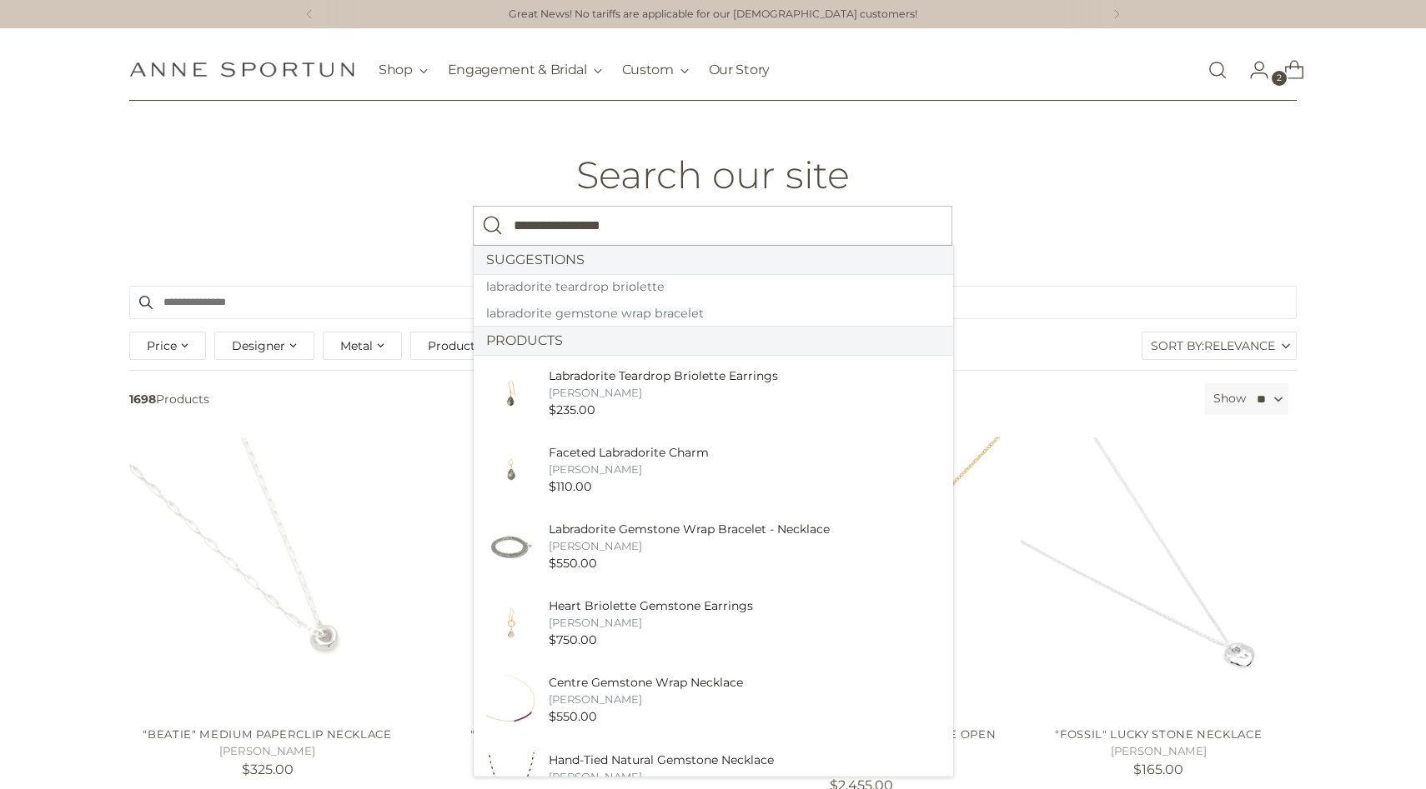
type input "**********"
click at [473, 206] on button "Search" at bounding box center [493, 226] width 40 height 40
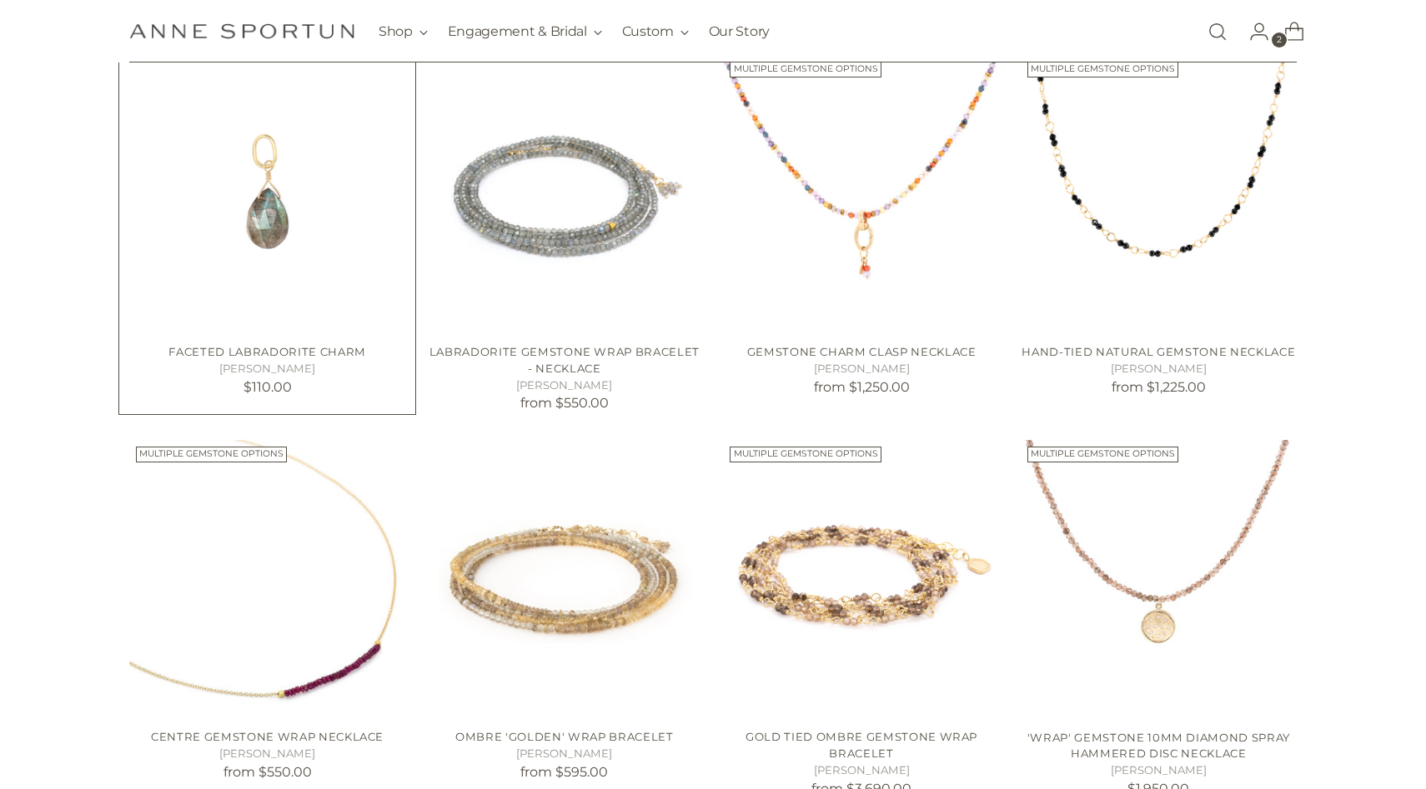
scroll to position [383, 0]
click at [183, 297] on img "Faceted Labradorite Charm" at bounding box center [267, 192] width 276 height 276
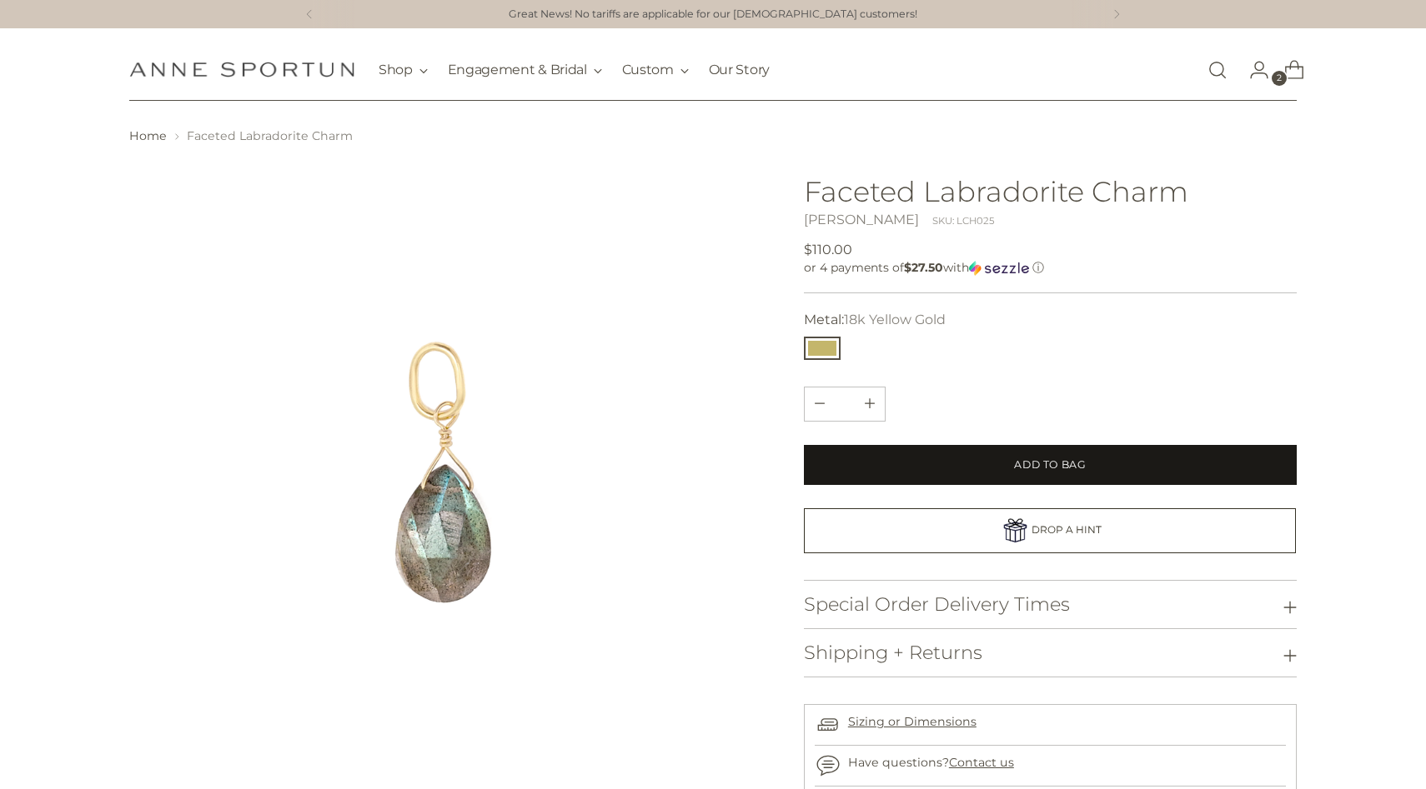
click at [932, 449] on button "Add to Bag" at bounding box center [1050, 465] width 493 height 40
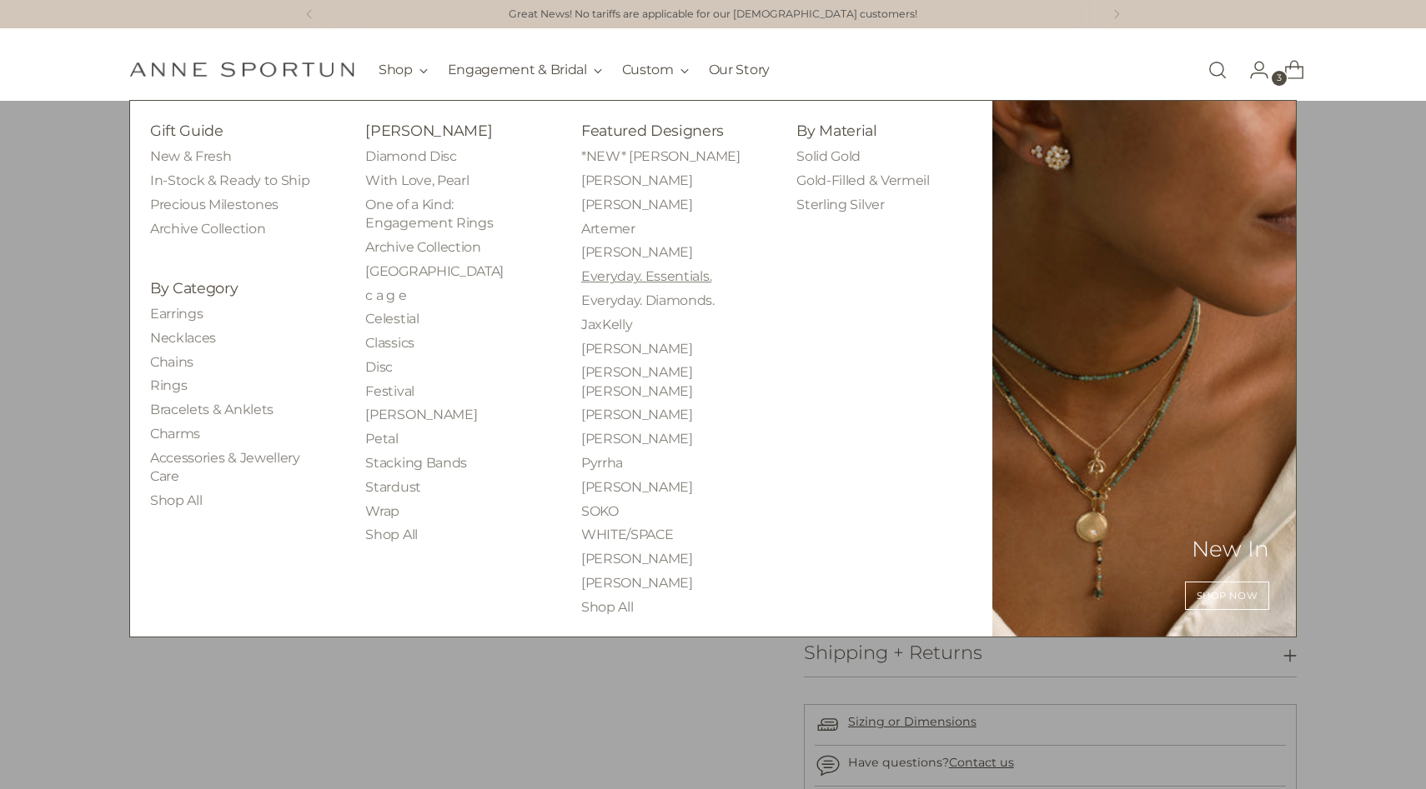
click at [669, 280] on link "Everyday. Essentials." at bounding box center [646, 276] width 130 height 16
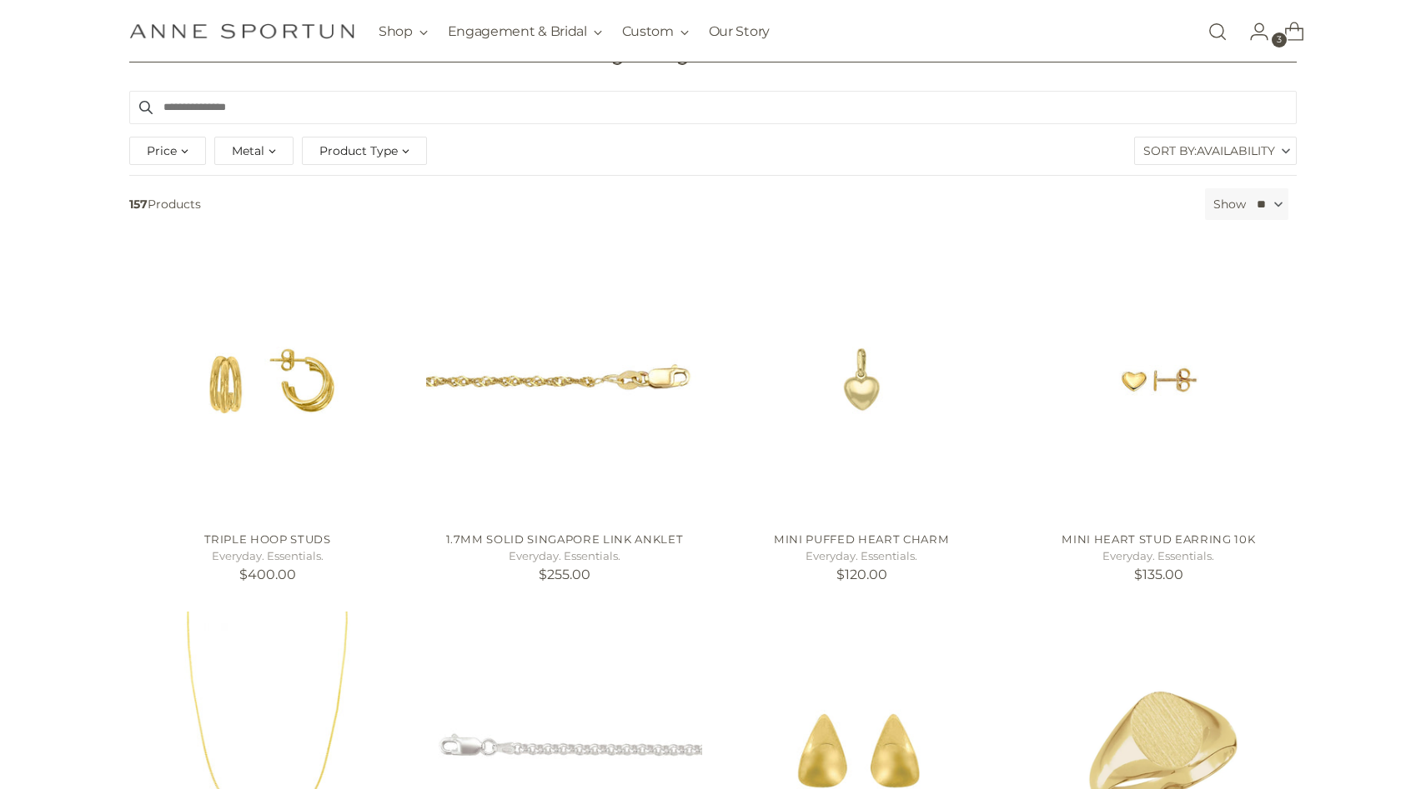
scroll to position [180, 0]
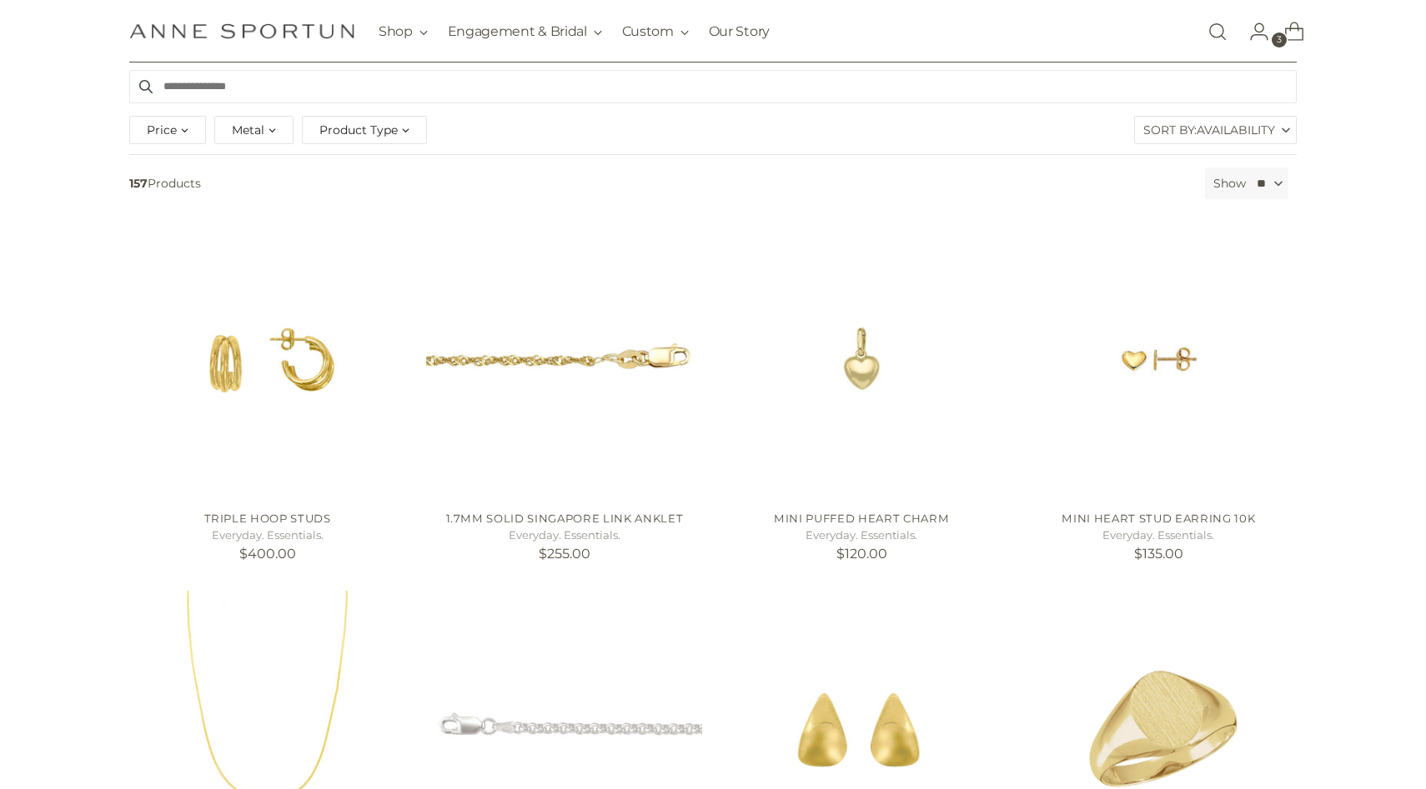
click at [367, 132] on span "Product Type" at bounding box center [358, 130] width 78 height 18
click at [367, 221] on span "(46)" at bounding box center [378, 222] width 23 height 14
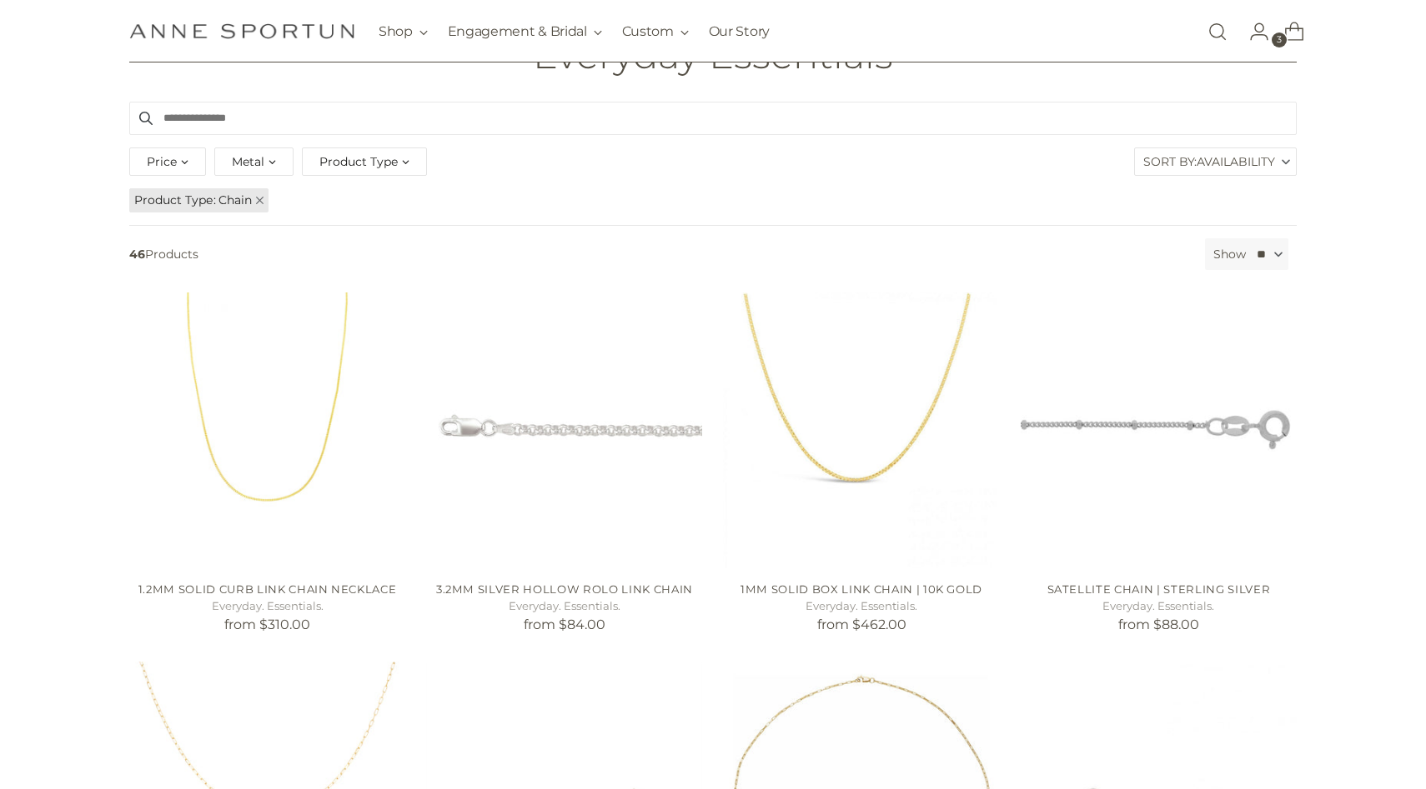
click at [1207, 160] on span "Availability" at bounding box center [1235, 161] width 78 height 27
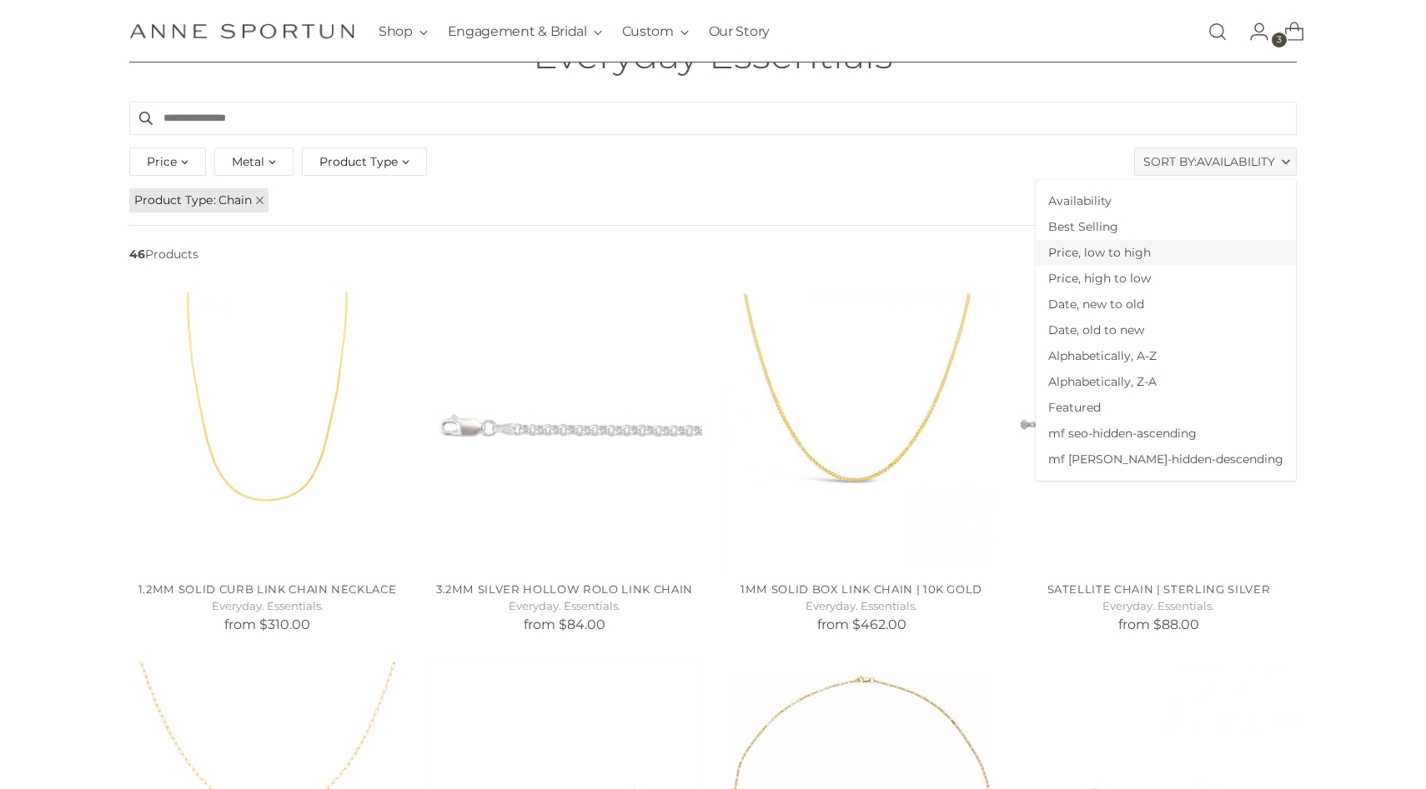
click at [1233, 253] on span "Price, low to high" at bounding box center [1165, 253] width 260 height 26
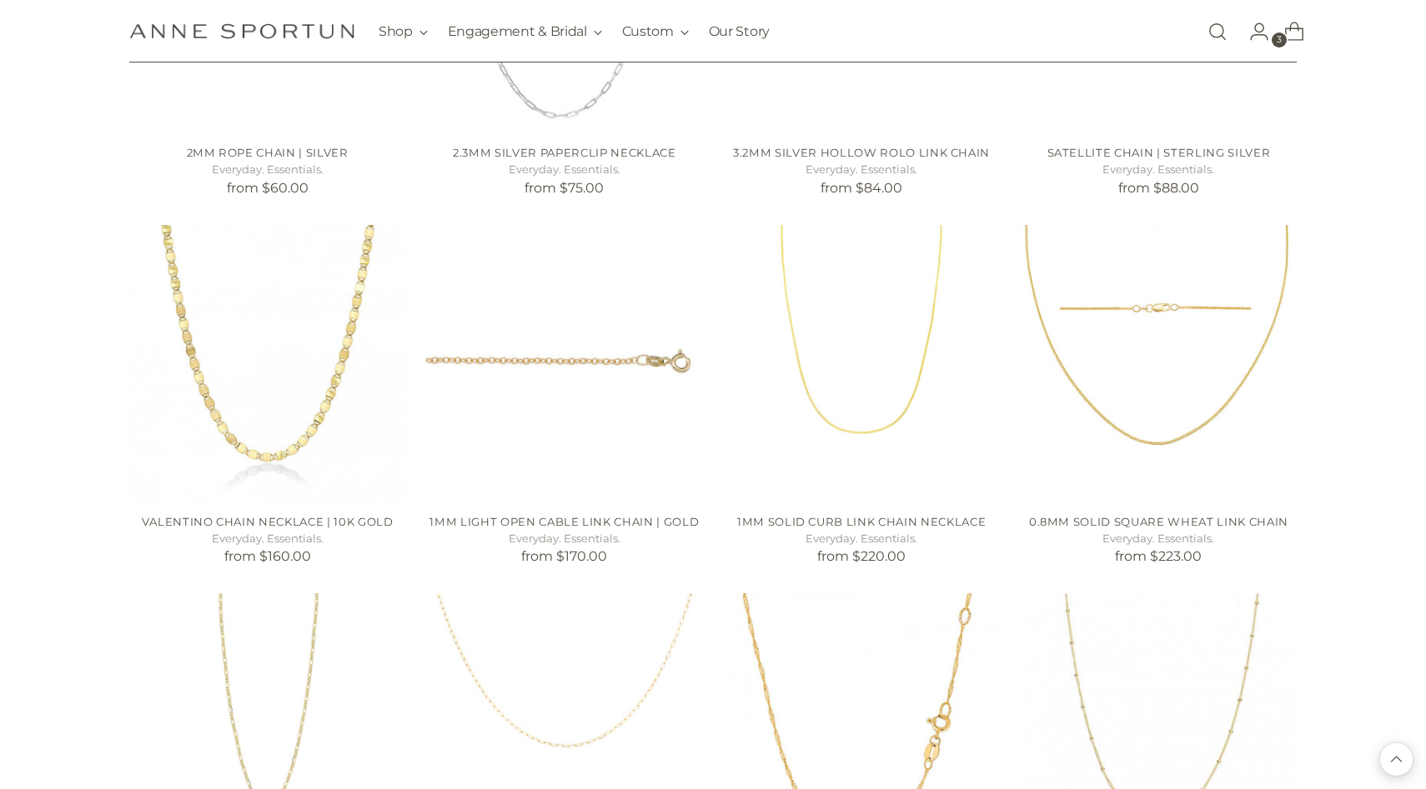
scroll to position [962, 0]
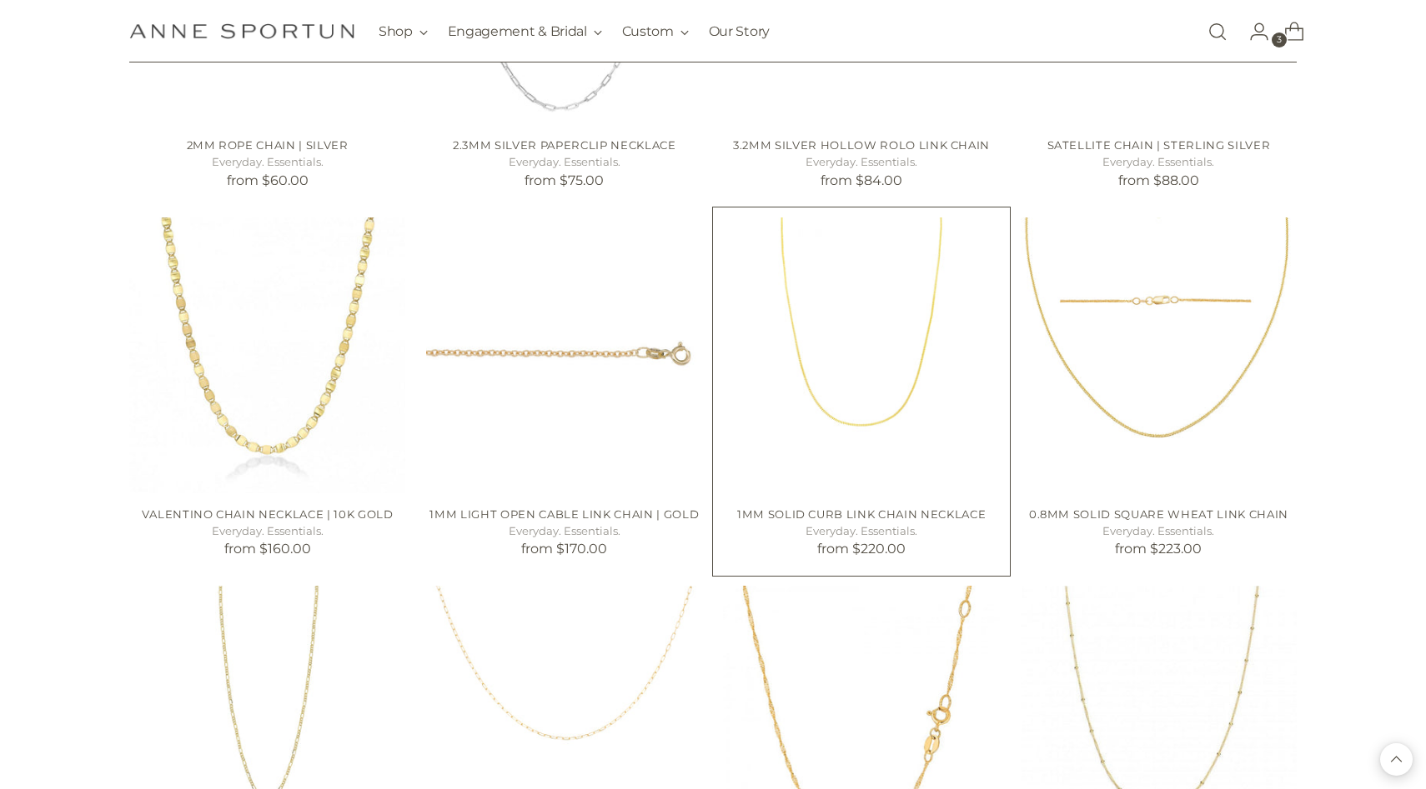
click at [0, 0] on img "1mm Solid Curb Link Chain Necklace" at bounding box center [0, 0] width 0 height 0
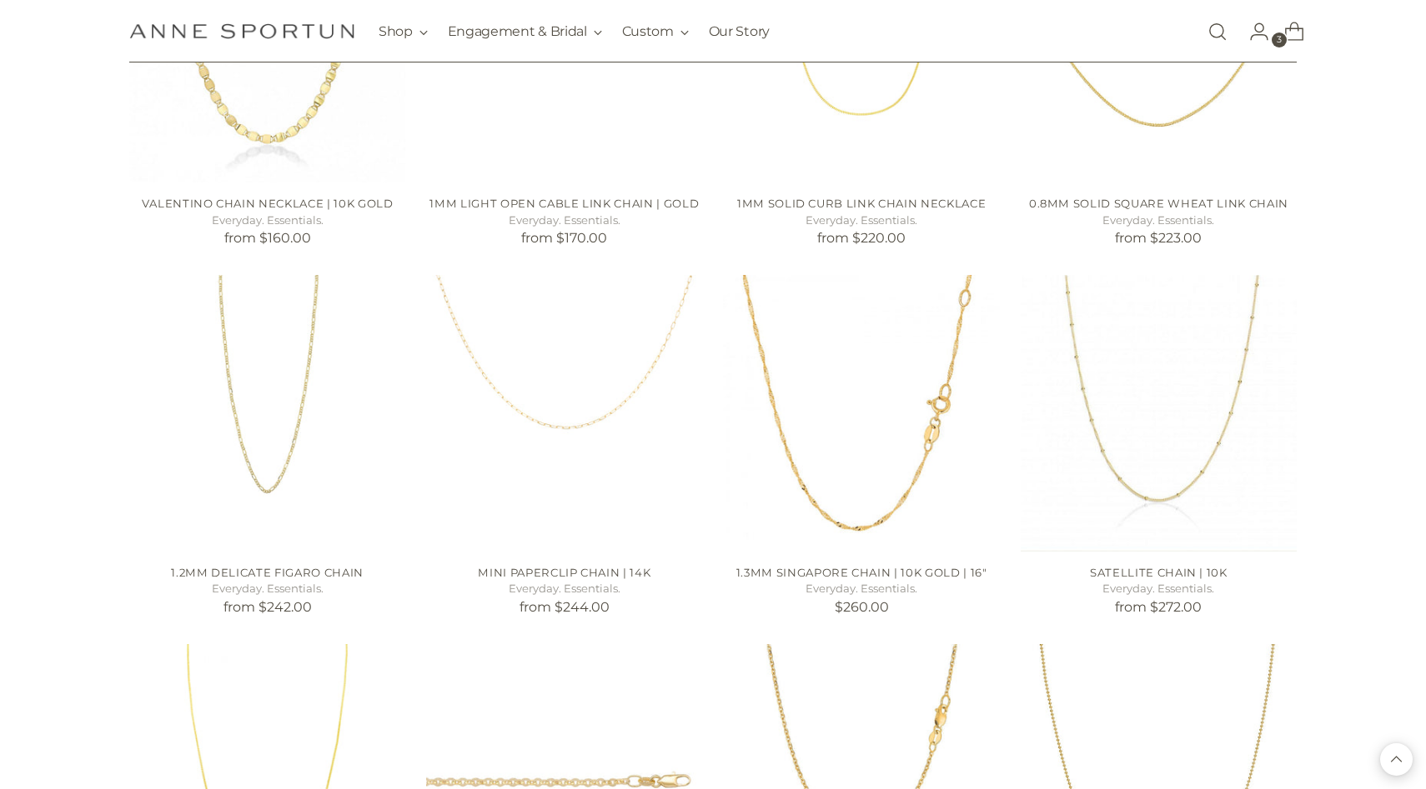
scroll to position [1276, 0]
click at [0, 0] on img "Mini Paperclip Chain | 14k" at bounding box center [0, 0] width 0 height 0
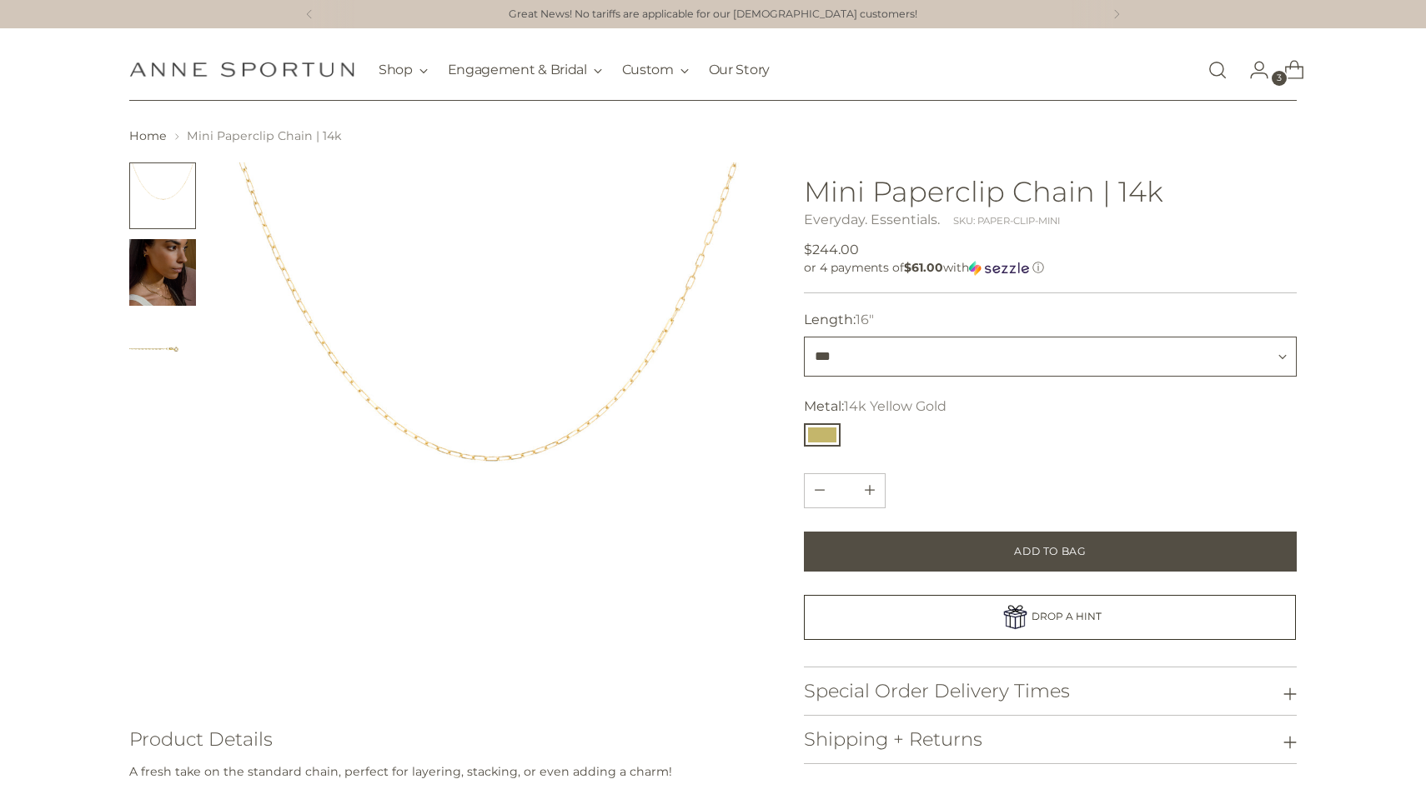
click at [878, 353] on select "*** ***" at bounding box center [1050, 357] width 493 height 40
select select "***"
click at [148, 278] on img "Change image to image 2" at bounding box center [162, 272] width 67 height 67
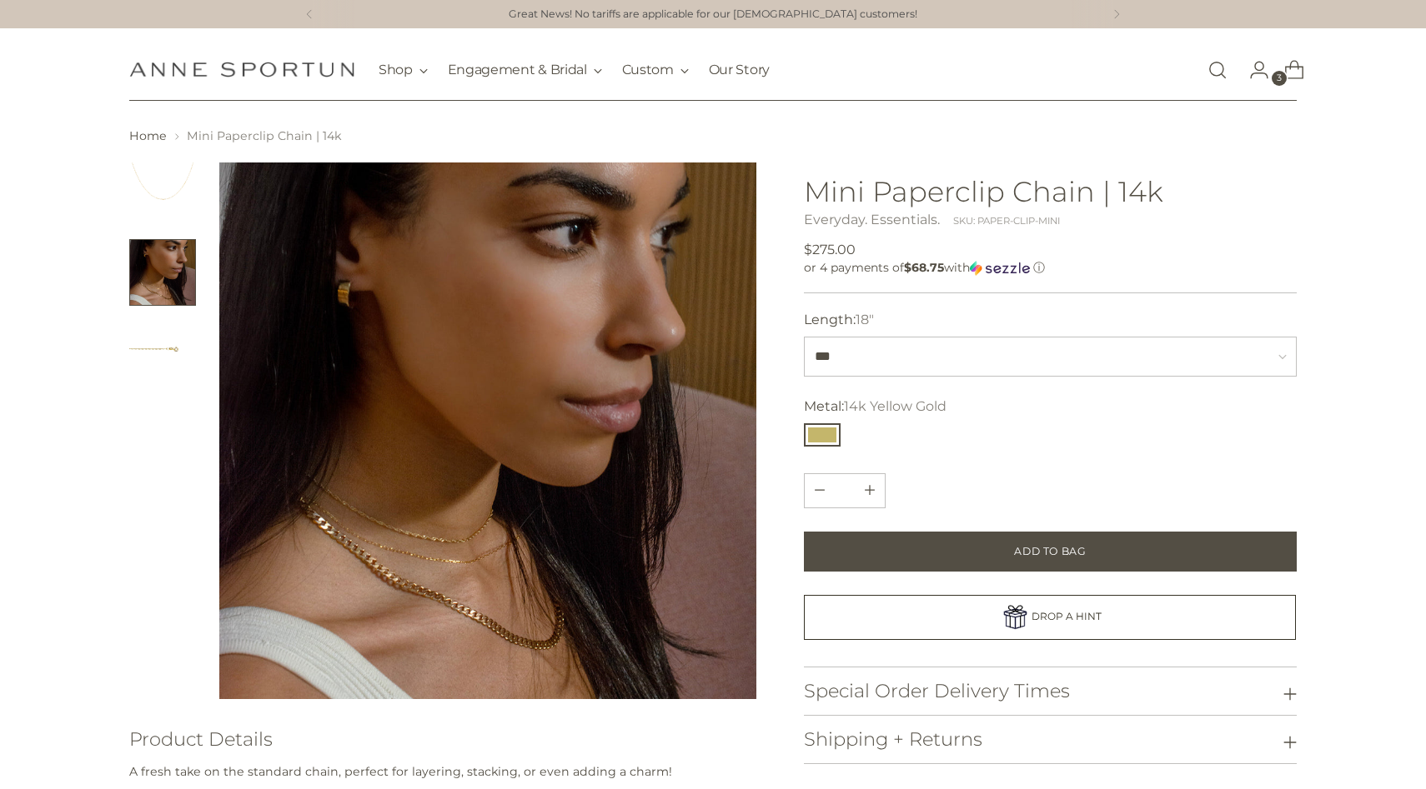
click at [137, 363] on img "Change image to image 3" at bounding box center [162, 349] width 67 height 67
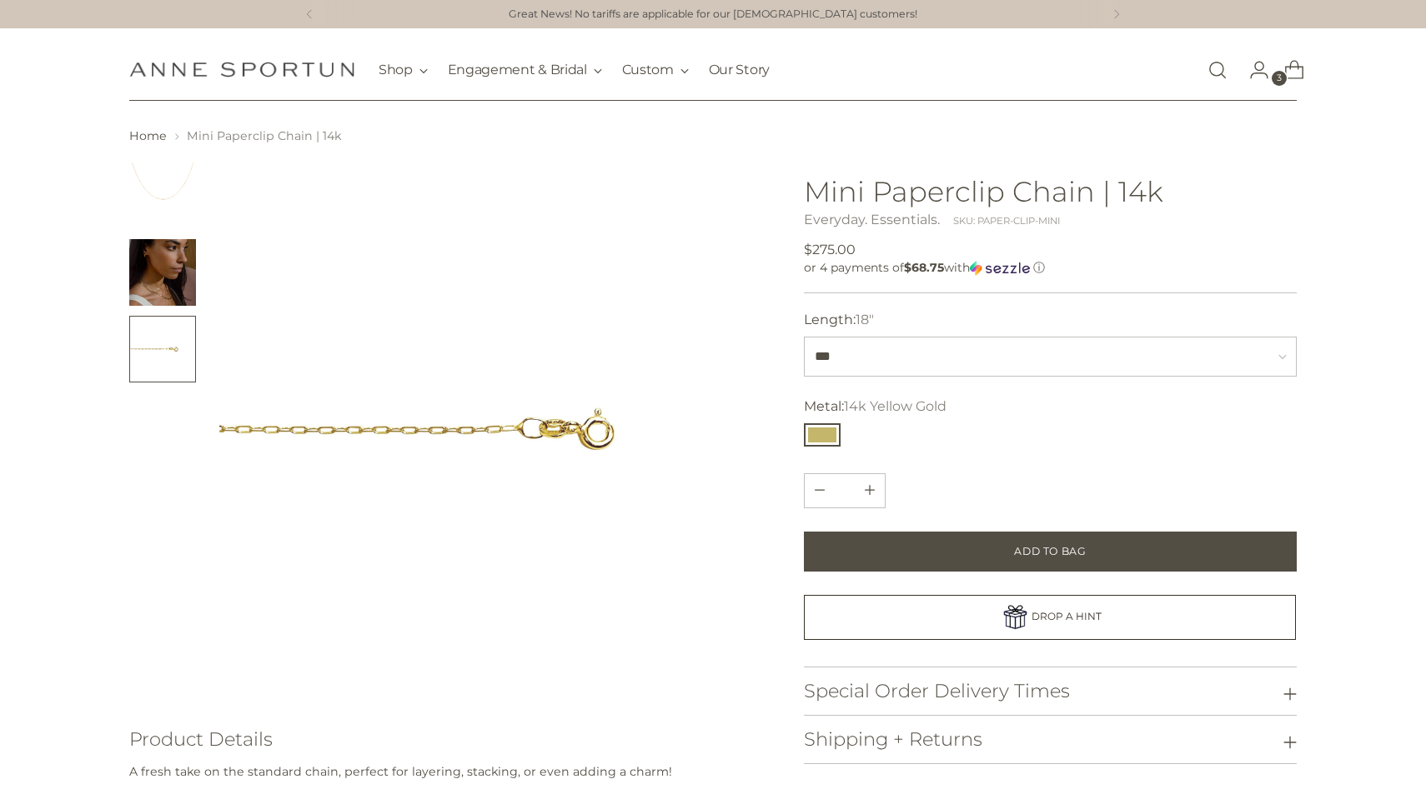
click at [147, 302] on img "Change image to image 2" at bounding box center [162, 272] width 67 height 67
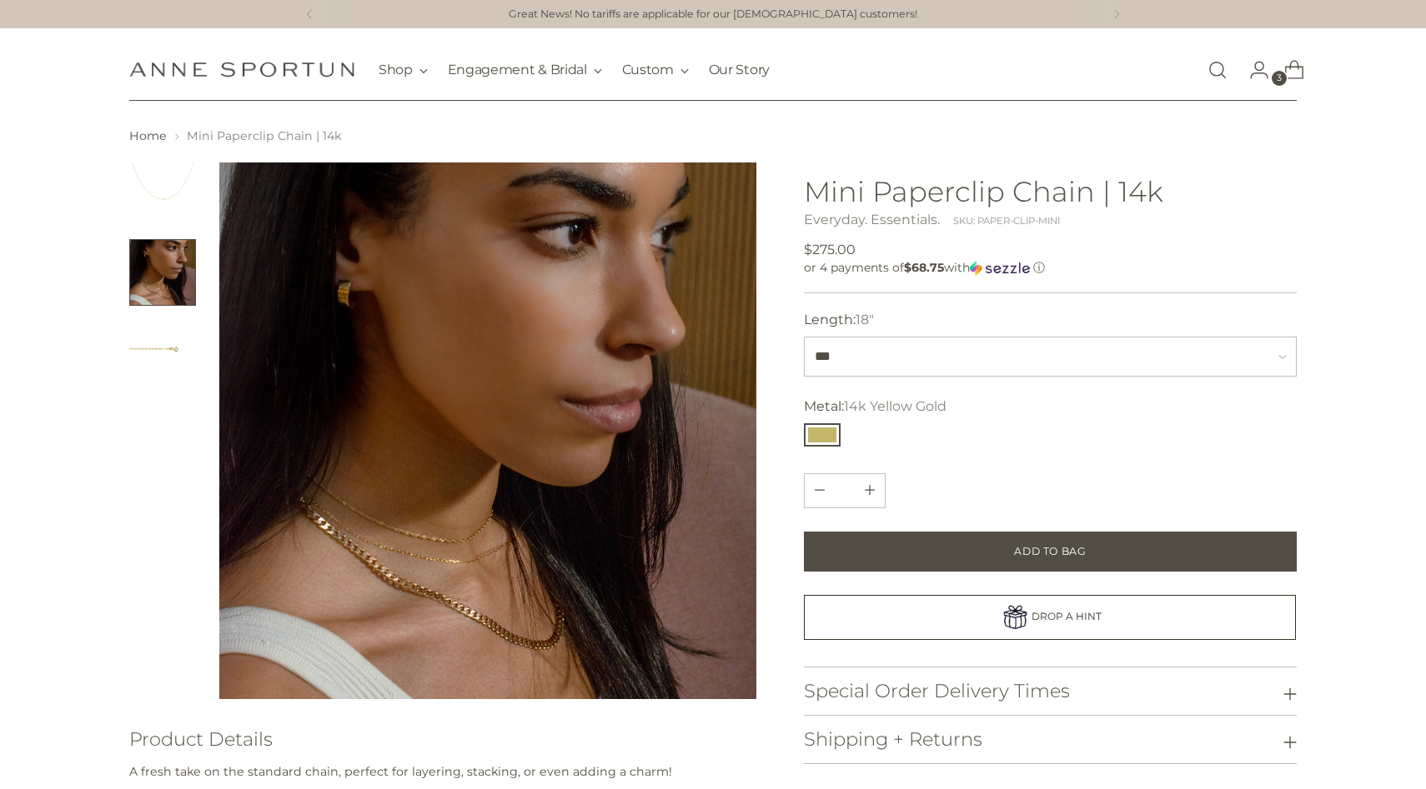
click at [137, 387] on div at bounding box center [162, 431] width 67 height 537
click at [153, 348] on img "Change image to image 3" at bounding box center [162, 349] width 67 height 67
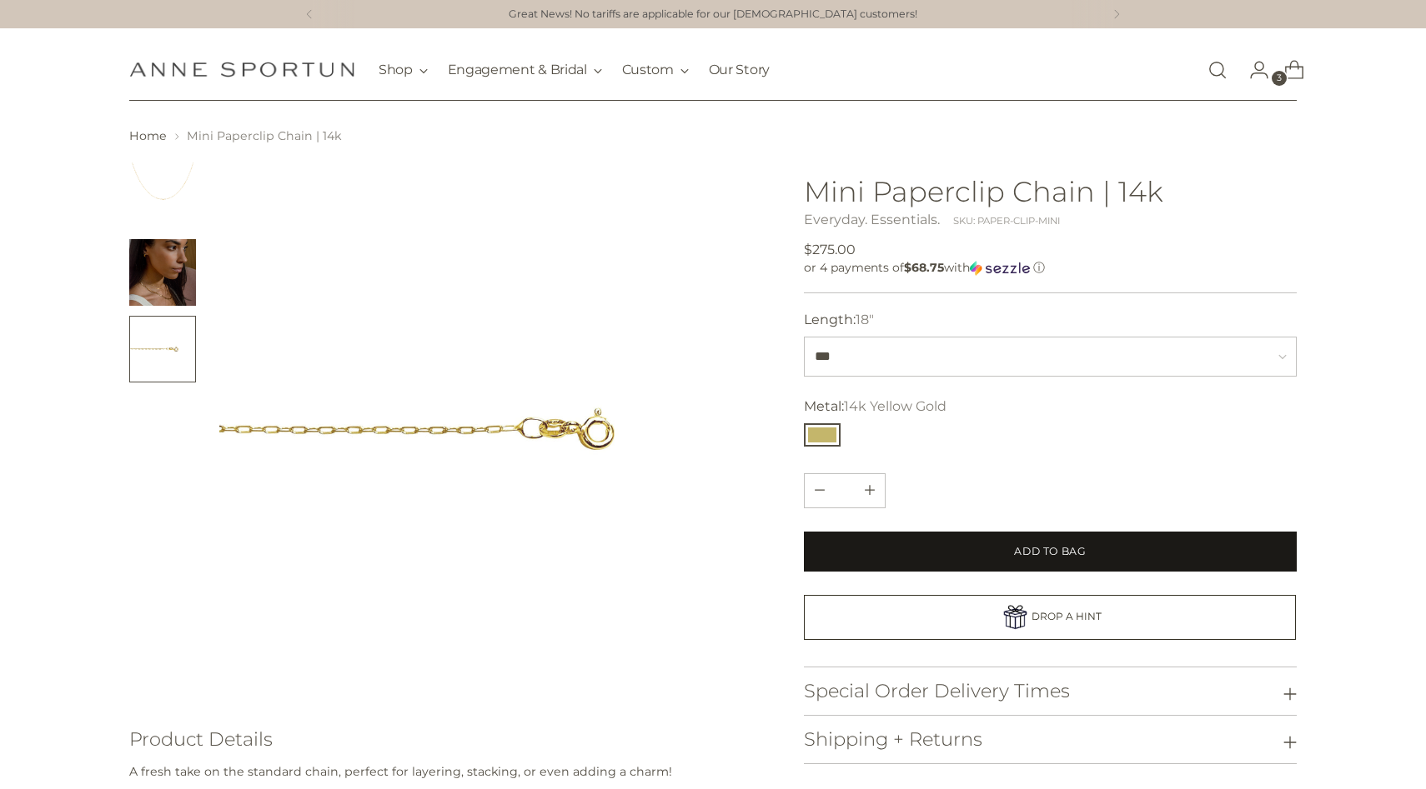
click at [975, 554] on button "Add to Bag" at bounding box center [1050, 552] width 493 height 40
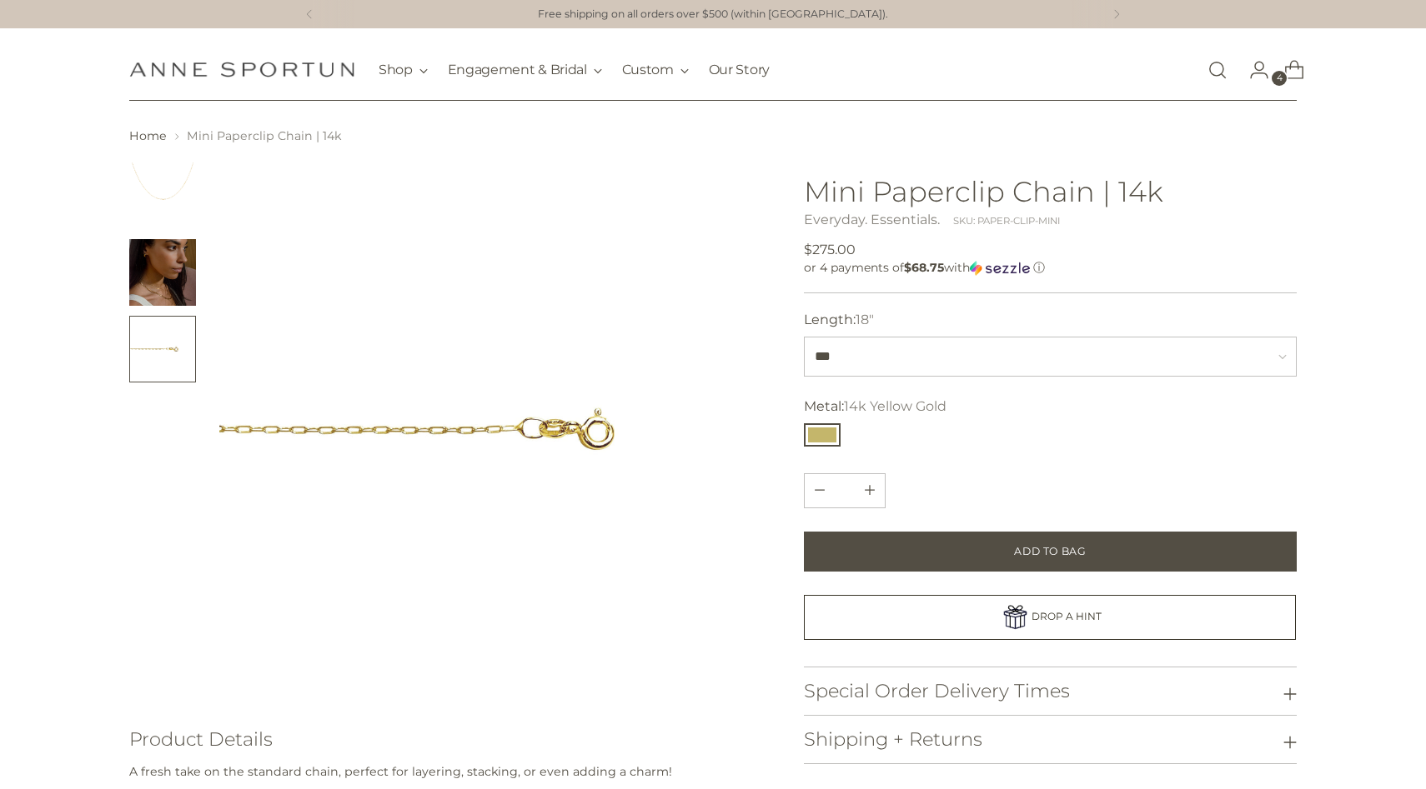
click at [1291, 80] on icon "Open cart modal" at bounding box center [1293, 69] width 23 height 23
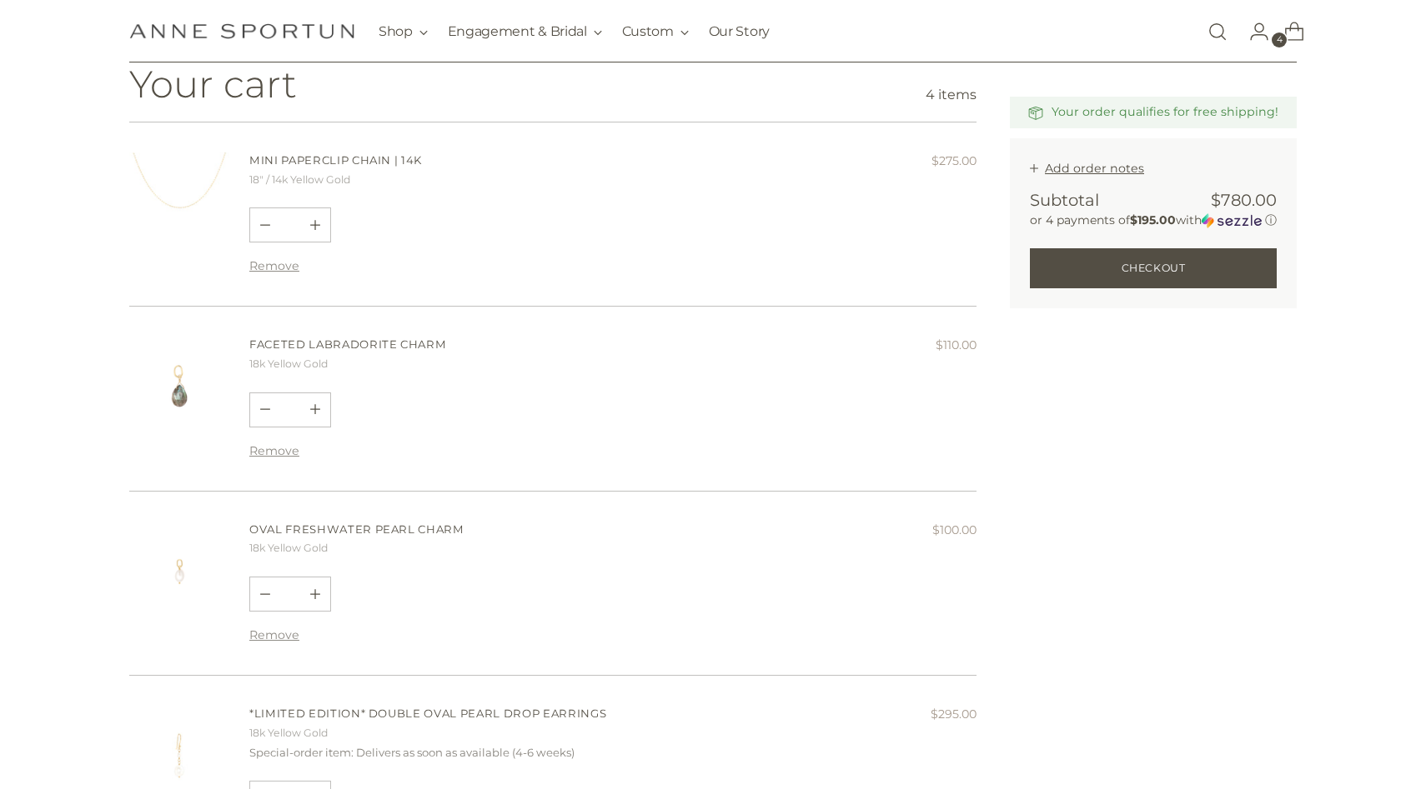
scroll to position [193, 0]
click at [276, 348] on link "Faceted Labradorite Charm" at bounding box center [347, 346] width 197 height 13
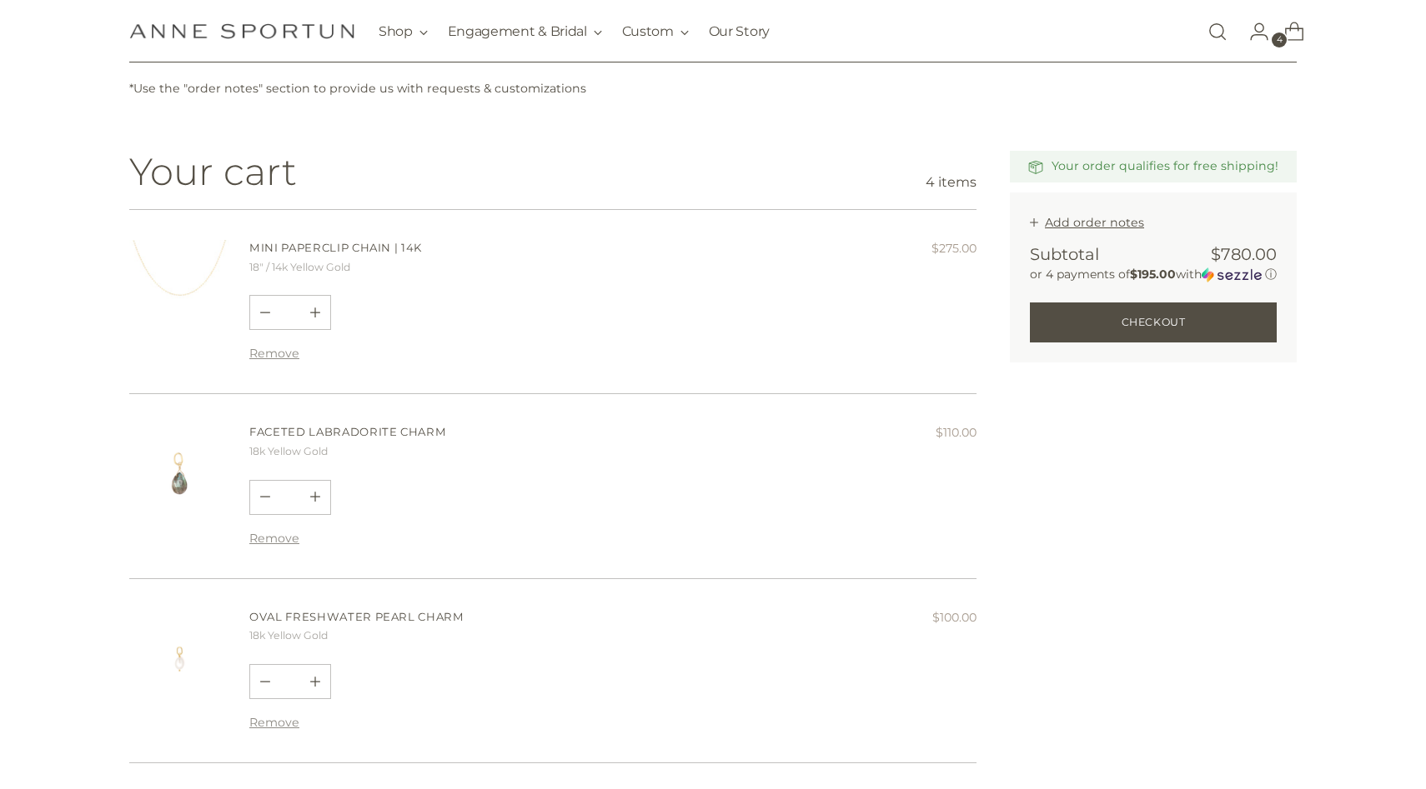
scroll to position [123, 0]
